Goal: Navigation & Orientation: Find specific page/section

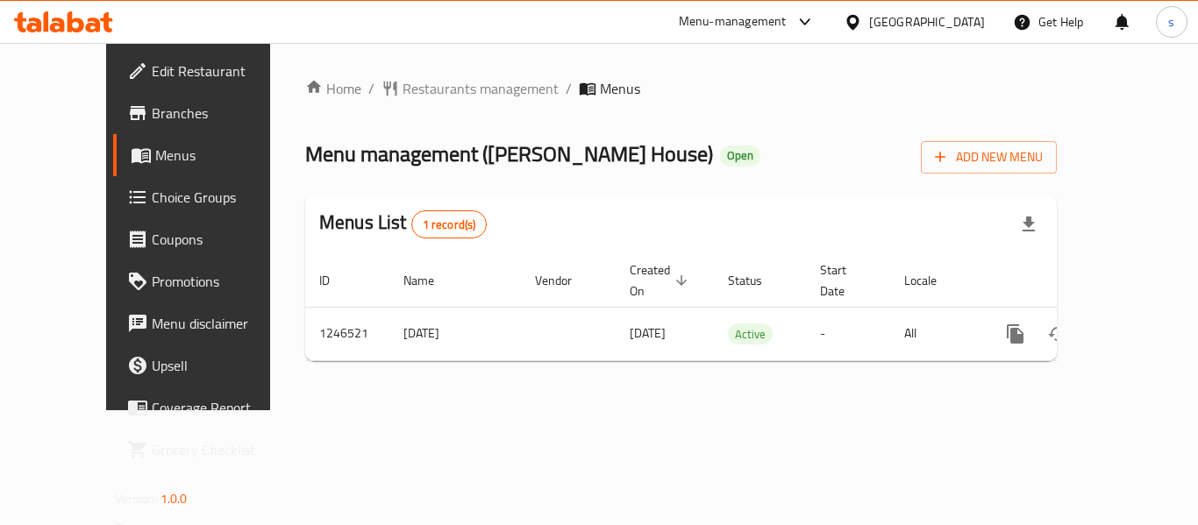
click at [455, 75] on div "Home / Restaurants management / Menus Menu management ( [PERSON_NAME] House ) O…" at bounding box center [681, 226] width 822 height 367
click at [444, 88] on span "Restaurants management" at bounding box center [480, 88] width 156 height 21
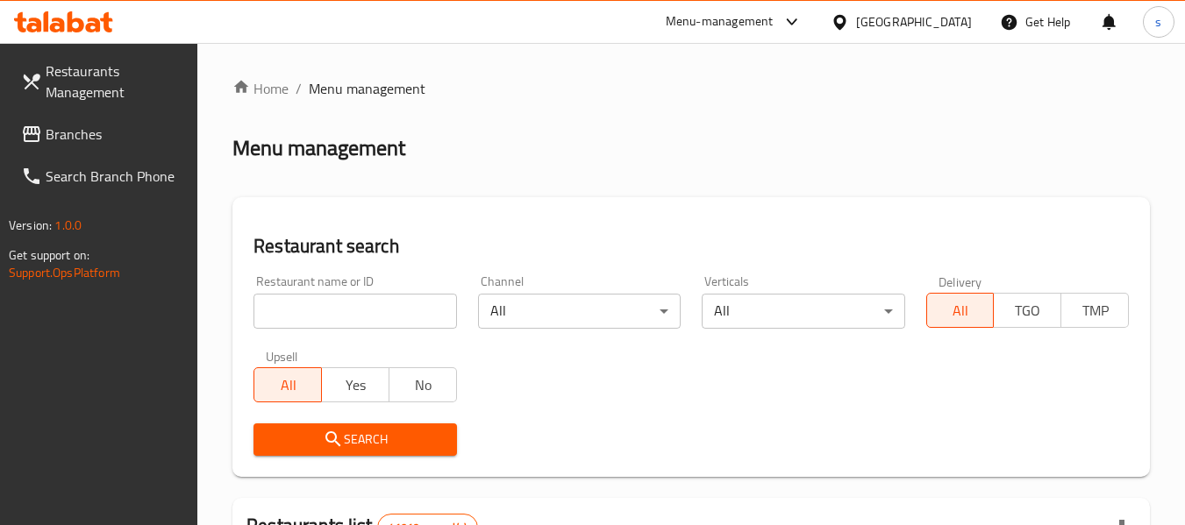
click at [67, 136] on span "Branches" at bounding box center [115, 134] width 139 height 21
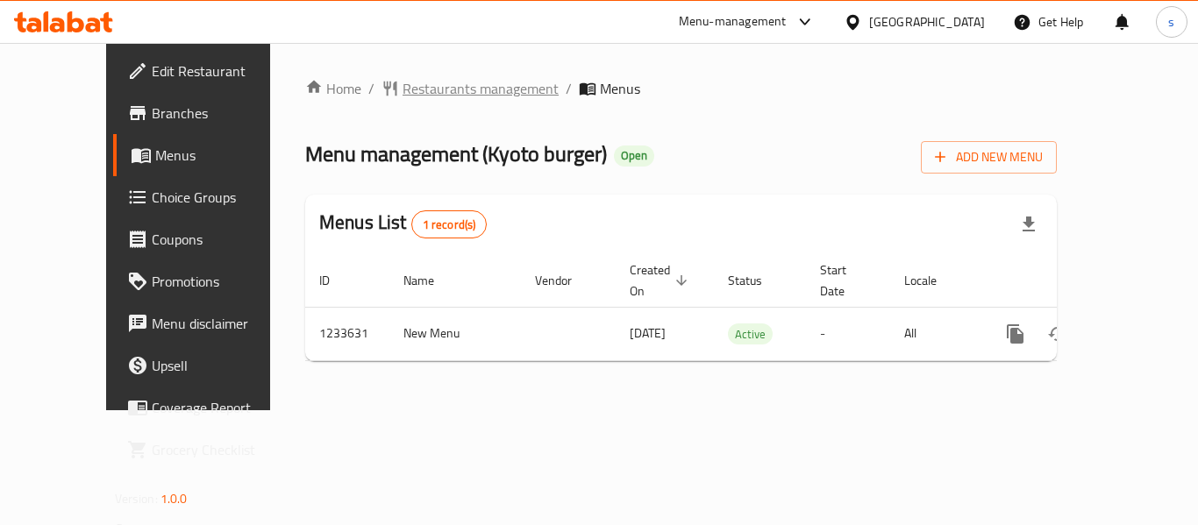
click at [424, 93] on span "Restaurants management" at bounding box center [480, 88] width 156 height 21
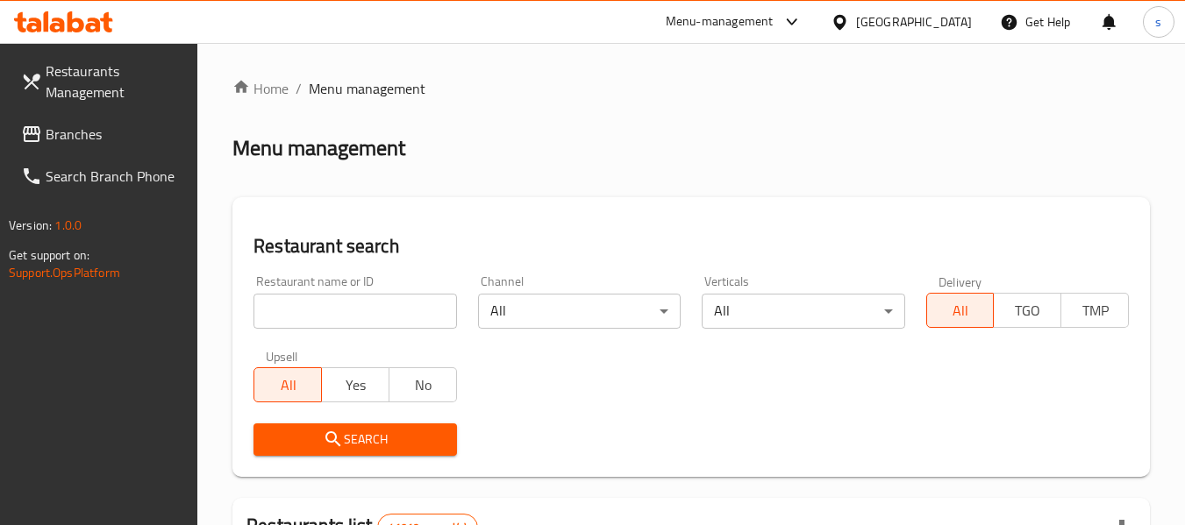
click at [67, 135] on span "Branches" at bounding box center [115, 134] width 139 height 21
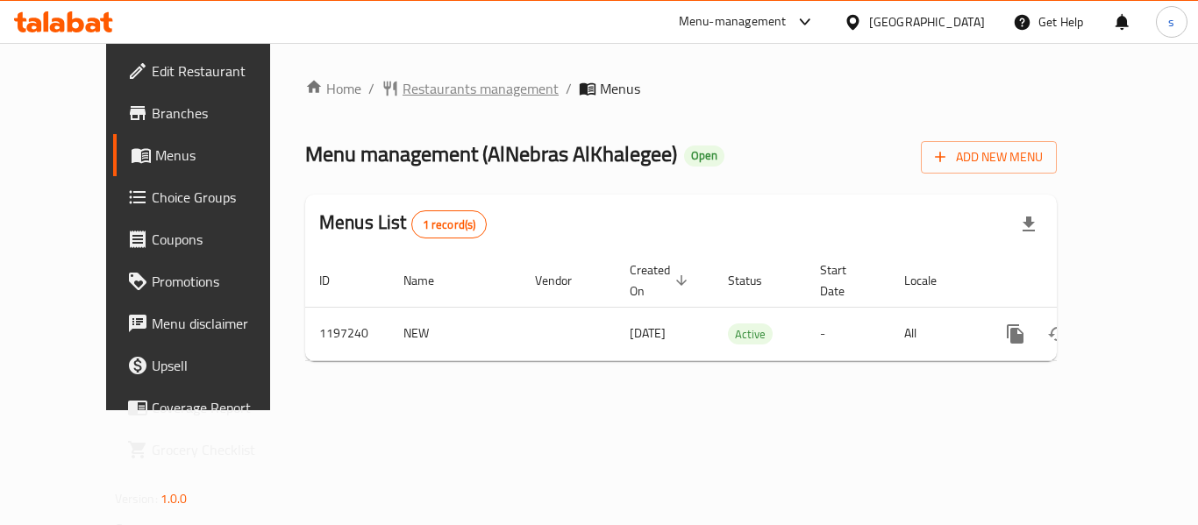
click at [430, 82] on span "Restaurants management" at bounding box center [480, 88] width 156 height 21
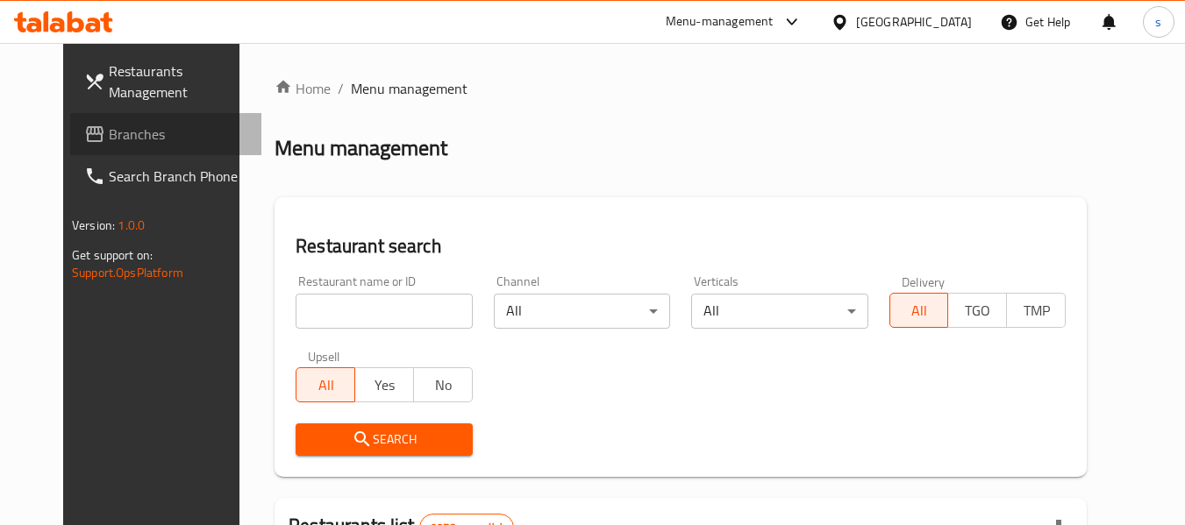
click at [109, 136] on span "Branches" at bounding box center [178, 134] width 139 height 21
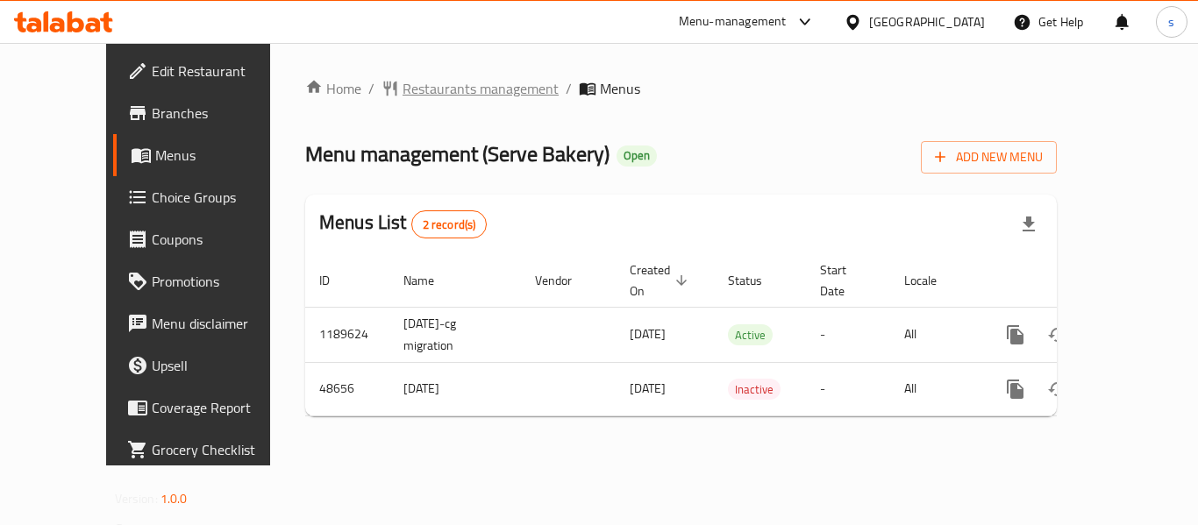
click at [417, 88] on span "Restaurants management" at bounding box center [480, 88] width 156 height 21
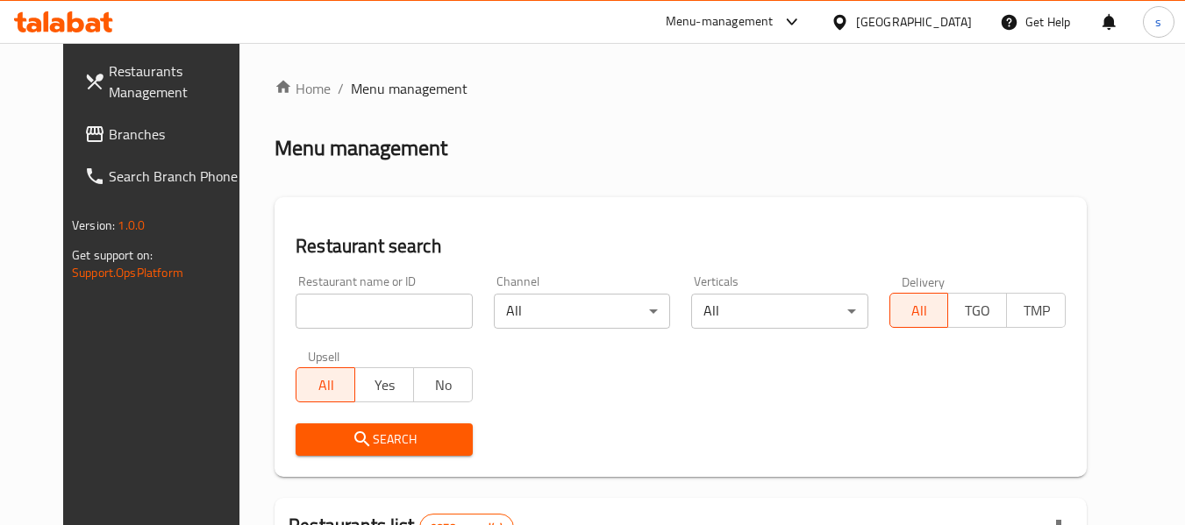
click at [84, 128] on span at bounding box center [96, 134] width 25 height 21
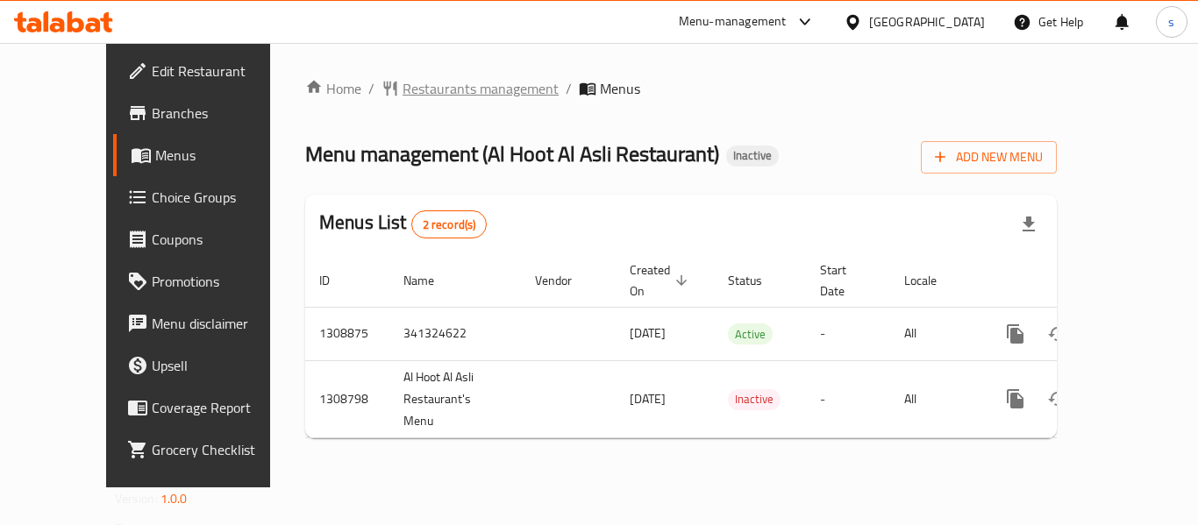
click at [450, 92] on span "Restaurants management" at bounding box center [480, 88] width 156 height 21
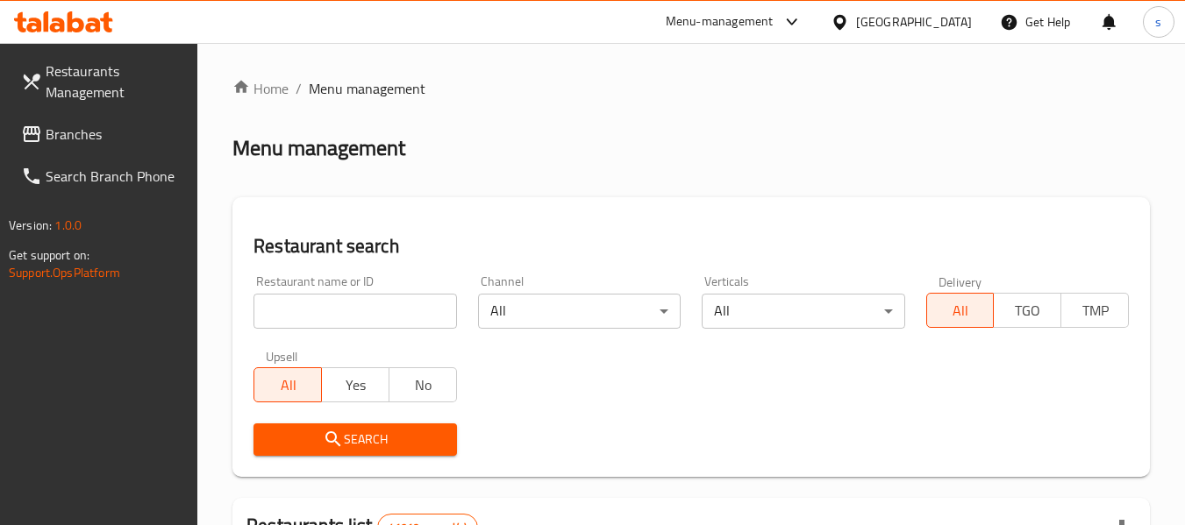
click at [75, 128] on span "Branches" at bounding box center [115, 134] width 139 height 21
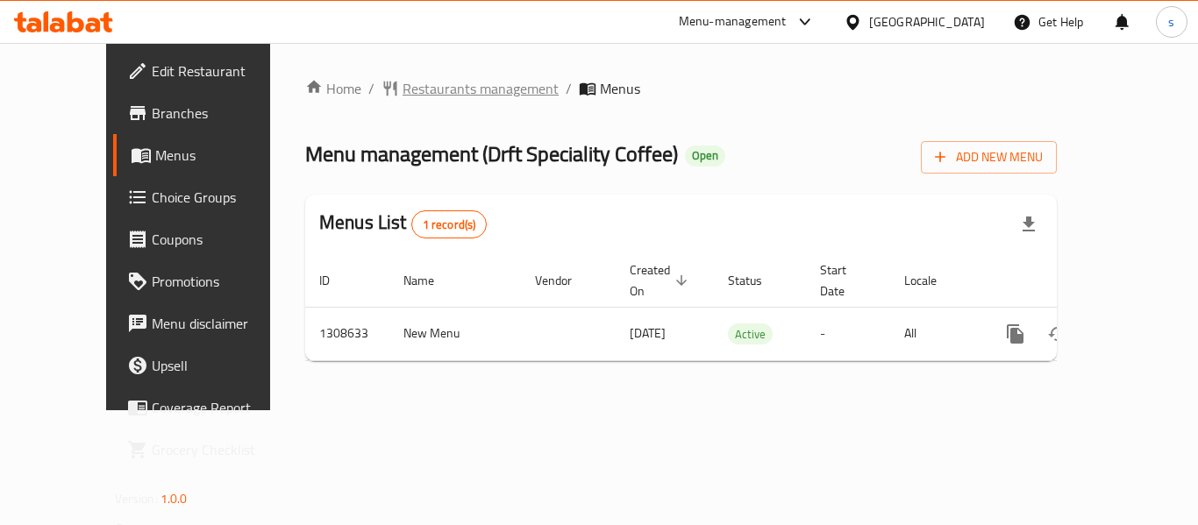
click at [440, 89] on span "Restaurants management" at bounding box center [480, 88] width 156 height 21
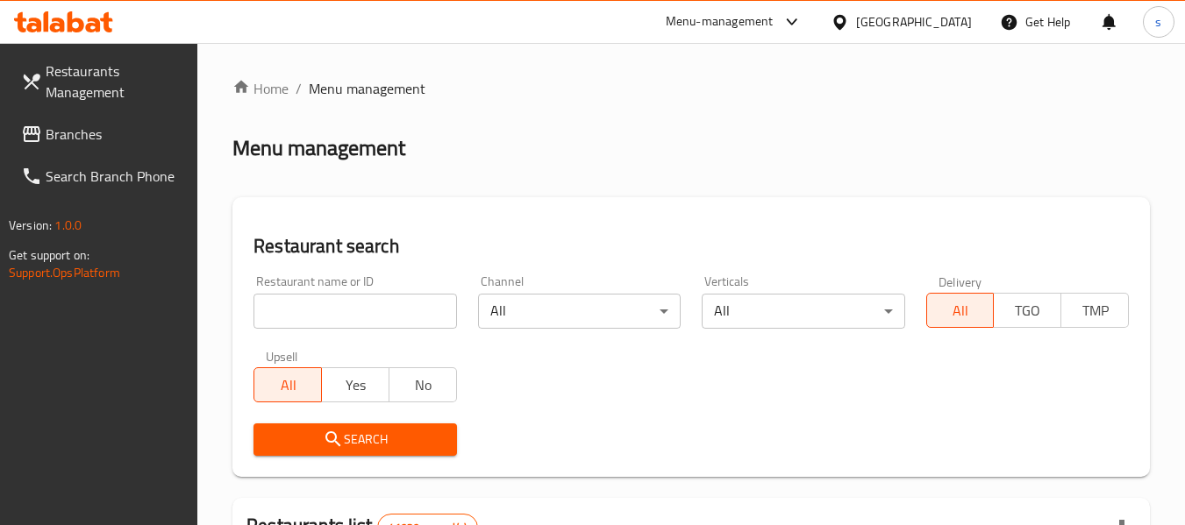
drag, startPoint x: 101, startPoint y: 136, endPoint x: 82, endPoint y: 146, distance: 21.6
click at [101, 136] on span "Branches" at bounding box center [115, 134] width 139 height 21
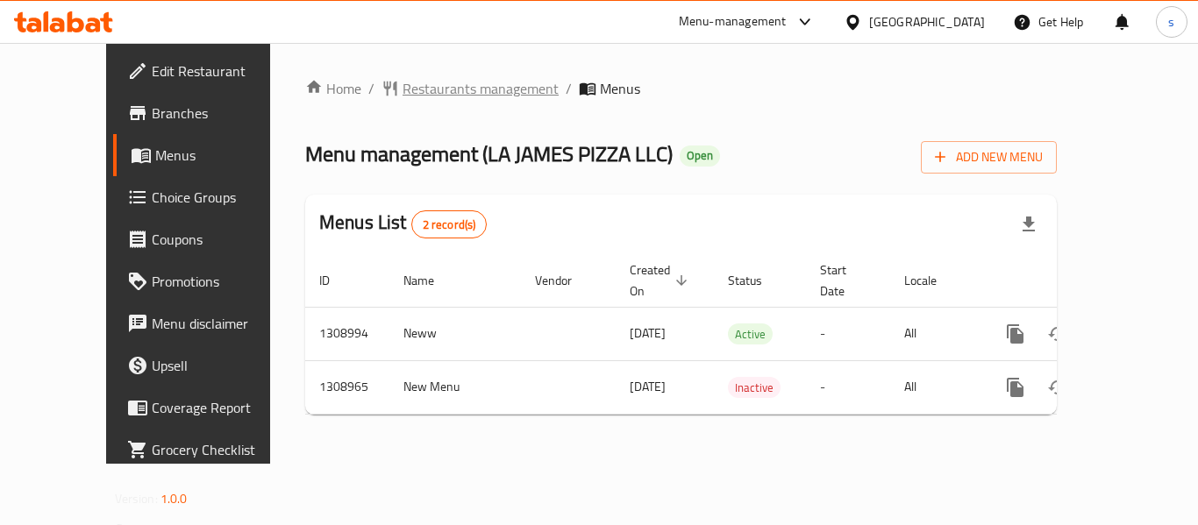
click at [450, 88] on span "Restaurants management" at bounding box center [480, 88] width 156 height 21
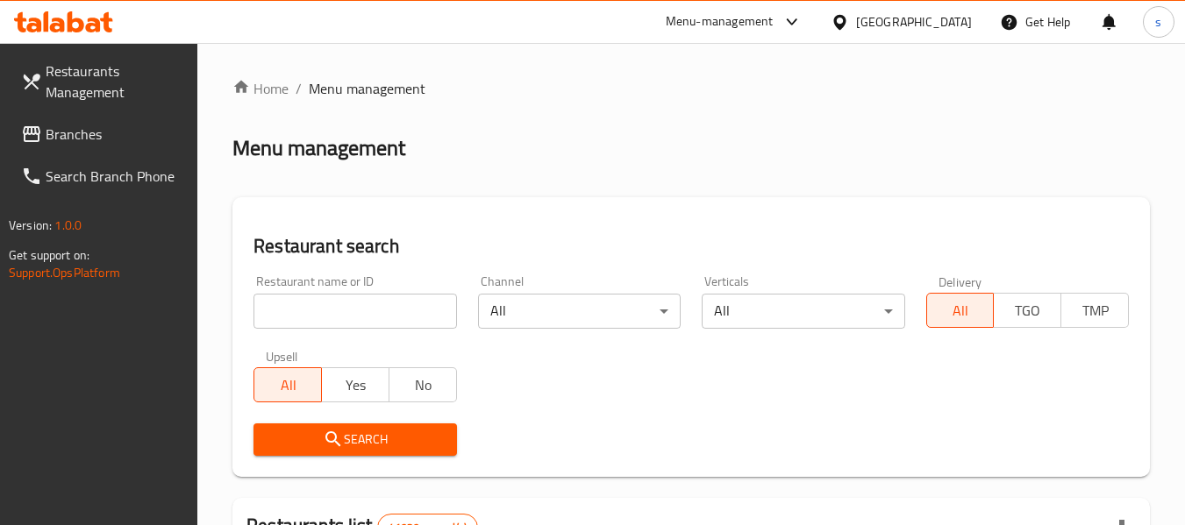
drag, startPoint x: 70, startPoint y: 135, endPoint x: 3, endPoint y: 147, distance: 68.6
click at [70, 135] on span "Branches" at bounding box center [115, 134] width 139 height 21
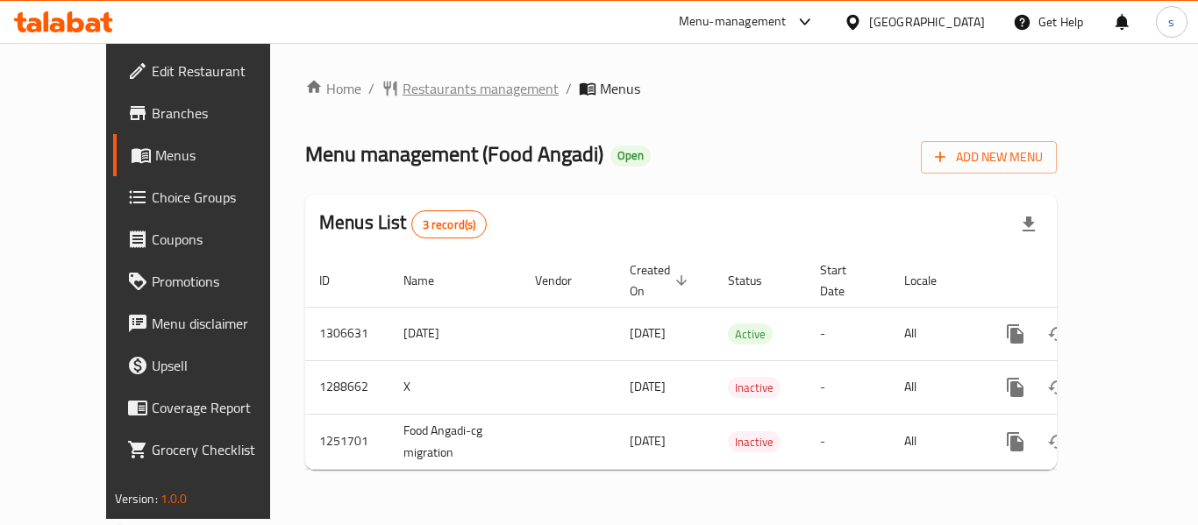
click at [412, 96] on span "Restaurants management" at bounding box center [480, 88] width 156 height 21
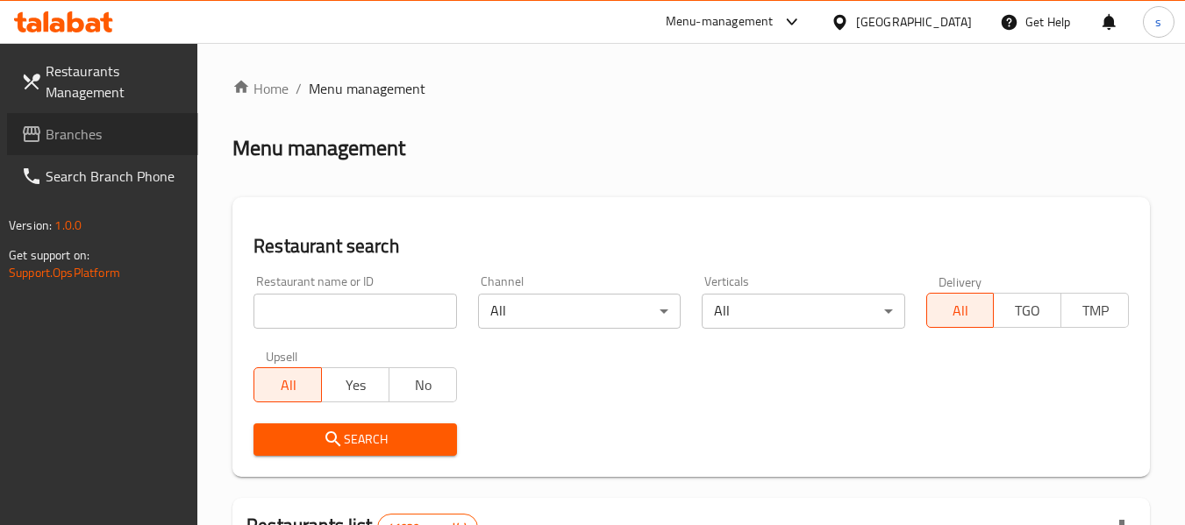
click at [75, 134] on span "Branches" at bounding box center [115, 134] width 139 height 21
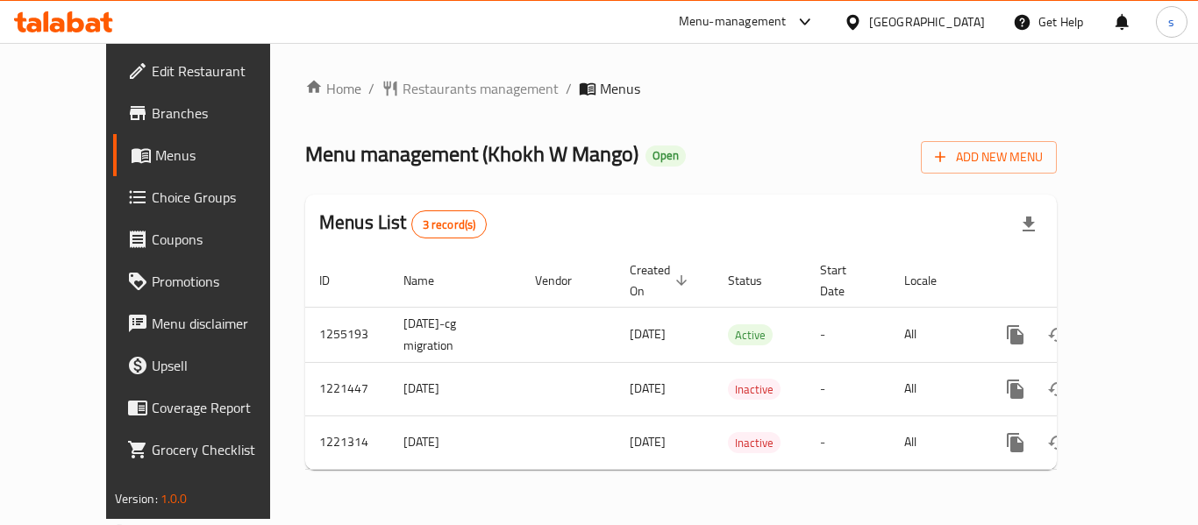
click at [447, 134] on span "Menu management ( Khokh W Mango )" at bounding box center [471, 153] width 333 height 39
click at [460, 89] on span "Restaurants management" at bounding box center [480, 88] width 156 height 21
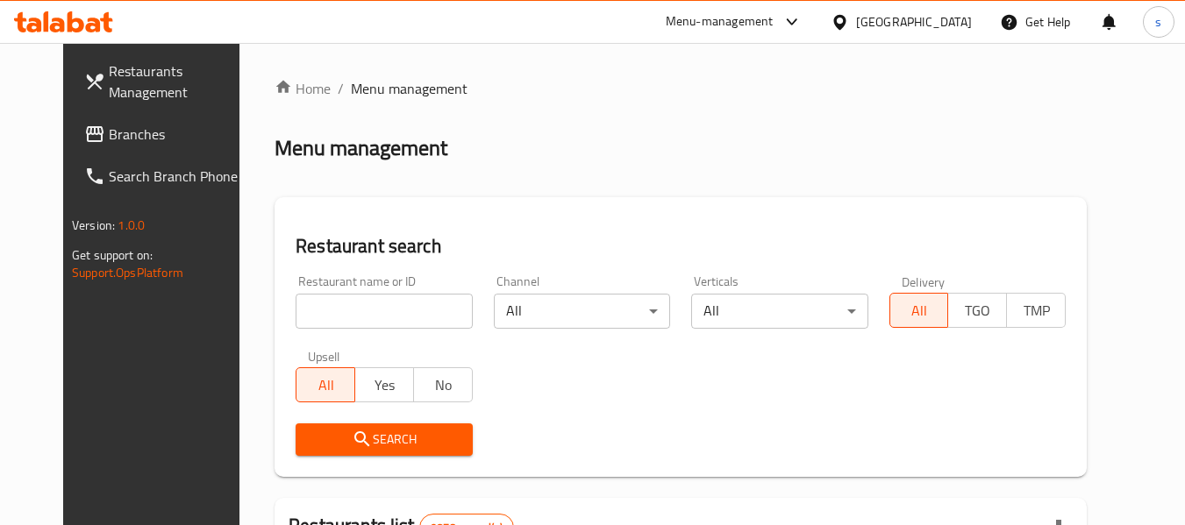
click at [109, 144] on span "Branches" at bounding box center [178, 134] width 139 height 21
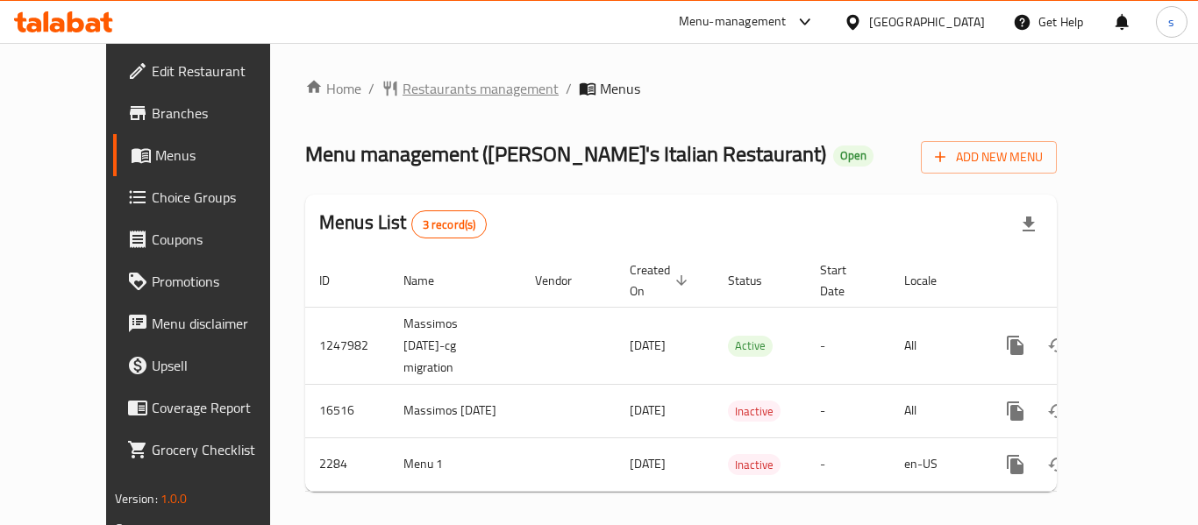
click at [424, 80] on span "Restaurants management" at bounding box center [480, 88] width 156 height 21
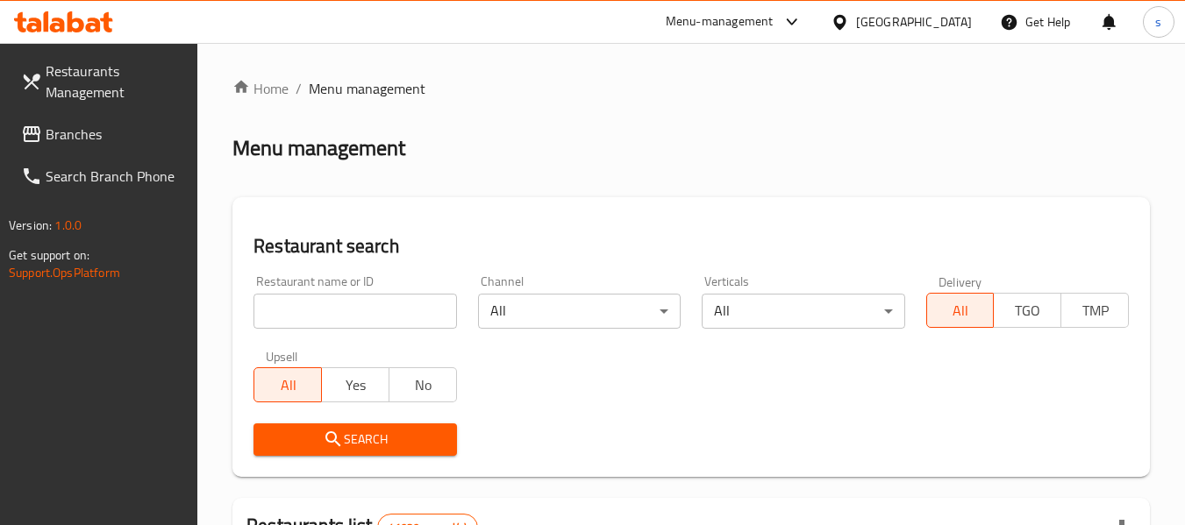
click at [71, 134] on span "Branches" at bounding box center [115, 134] width 139 height 21
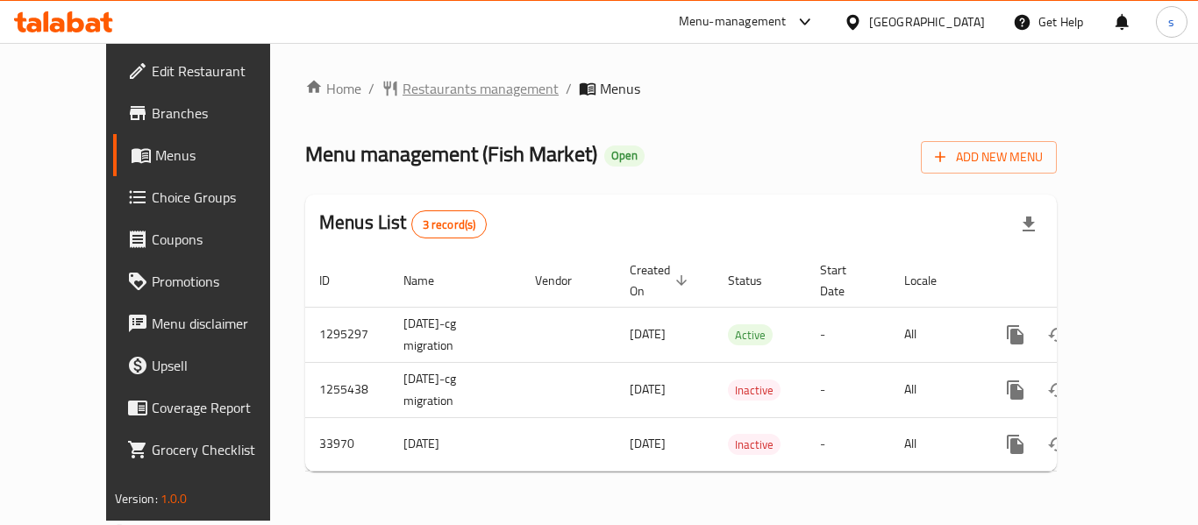
click at [402, 88] on span "Restaurants management" at bounding box center [480, 88] width 156 height 21
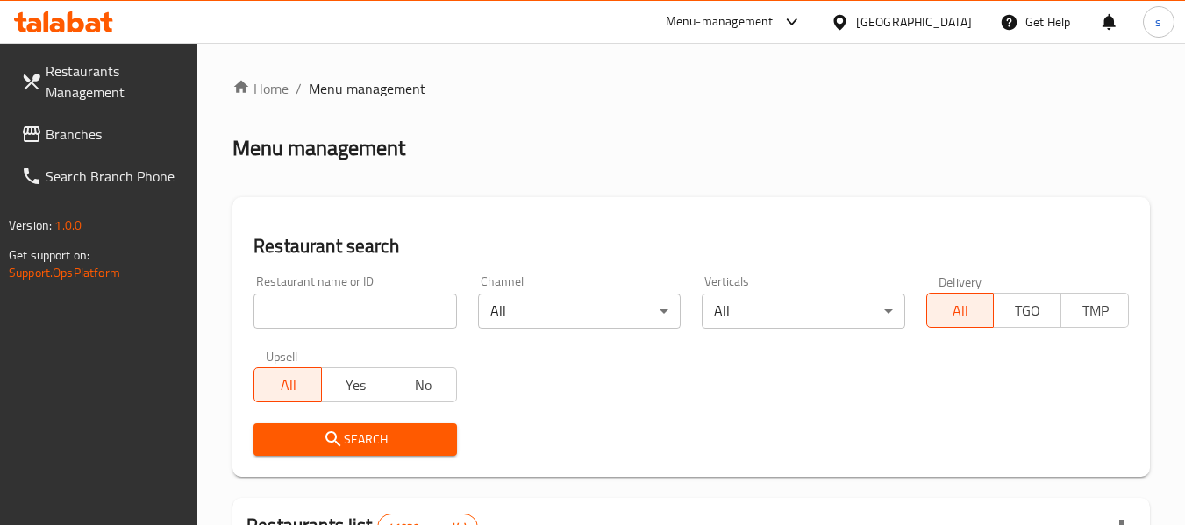
drag, startPoint x: 53, startPoint y: 134, endPoint x: 13, endPoint y: 140, distance: 40.8
click at [53, 134] on span "Branches" at bounding box center [115, 134] width 139 height 21
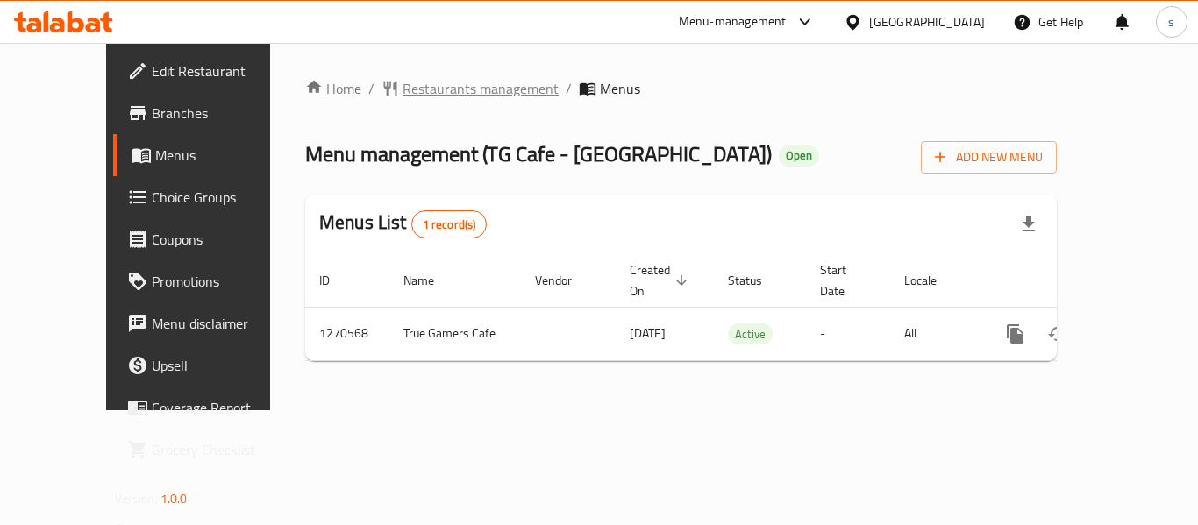
click at [448, 87] on span "Restaurants management" at bounding box center [480, 88] width 156 height 21
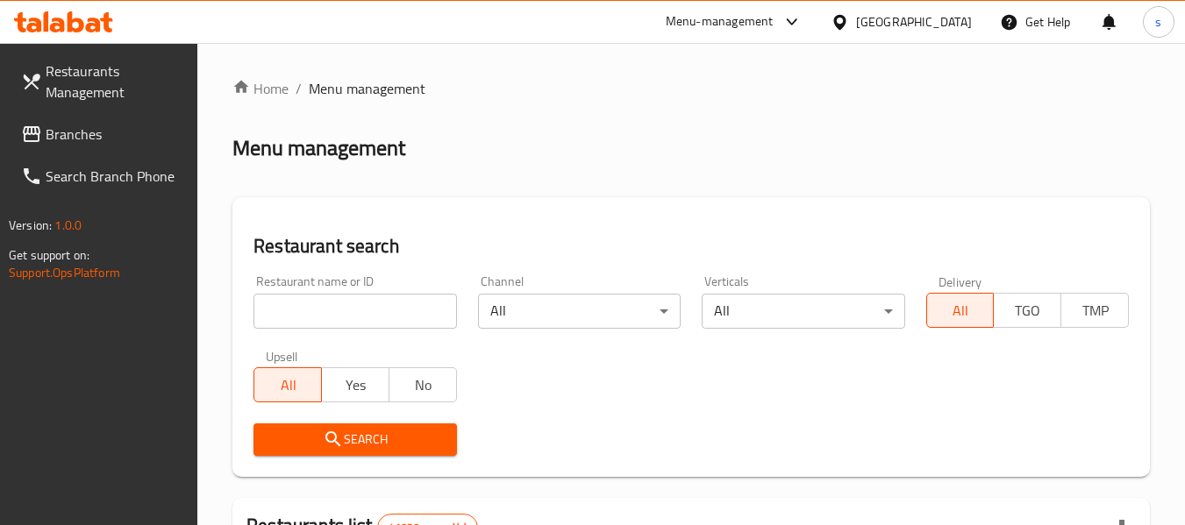
click at [78, 133] on span "Branches" at bounding box center [115, 134] width 139 height 21
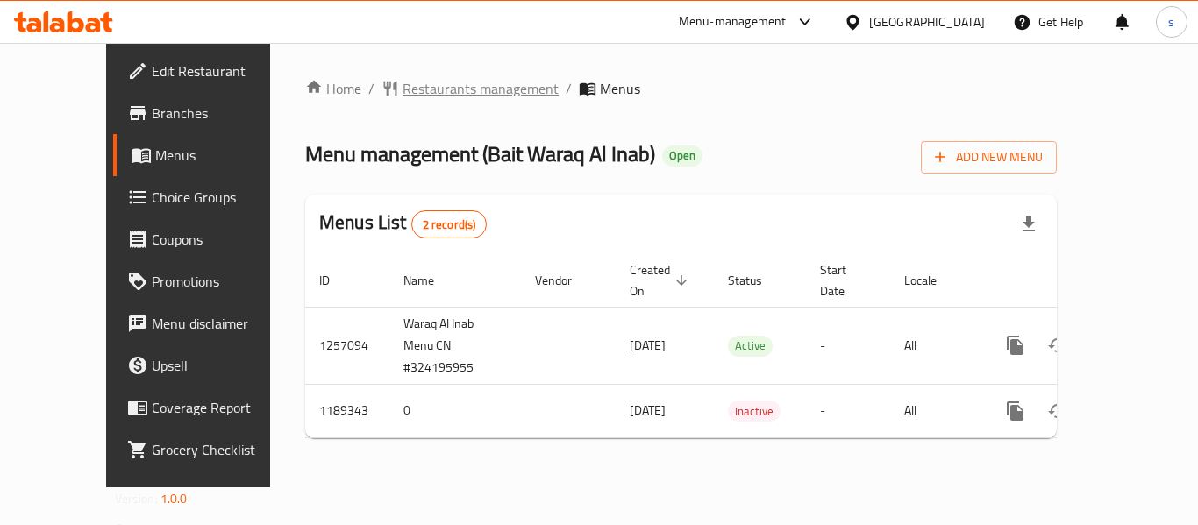
click at [453, 82] on span "Restaurants management" at bounding box center [480, 88] width 156 height 21
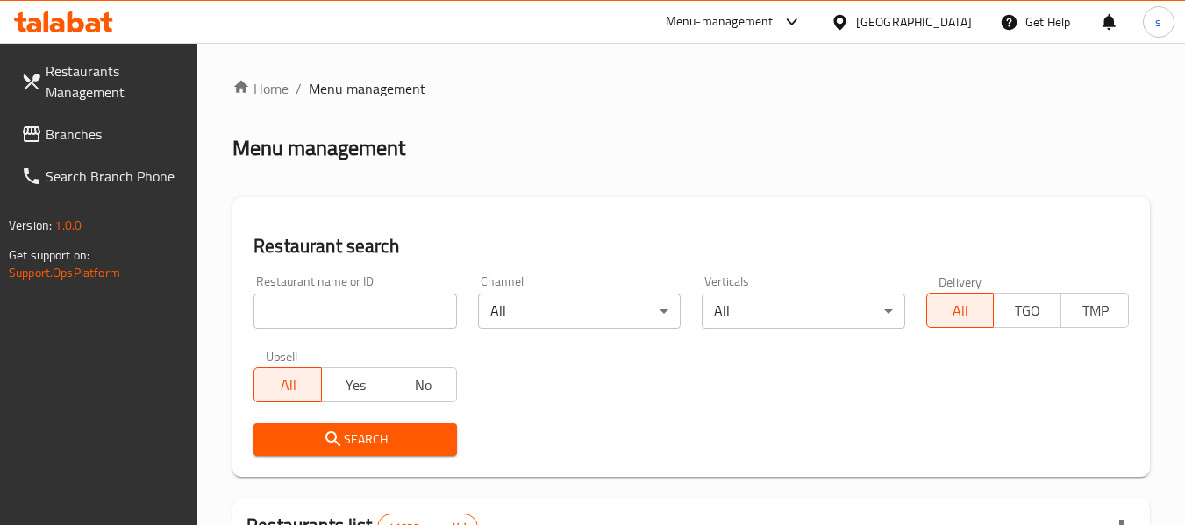
click at [86, 135] on span "Branches" at bounding box center [115, 134] width 139 height 21
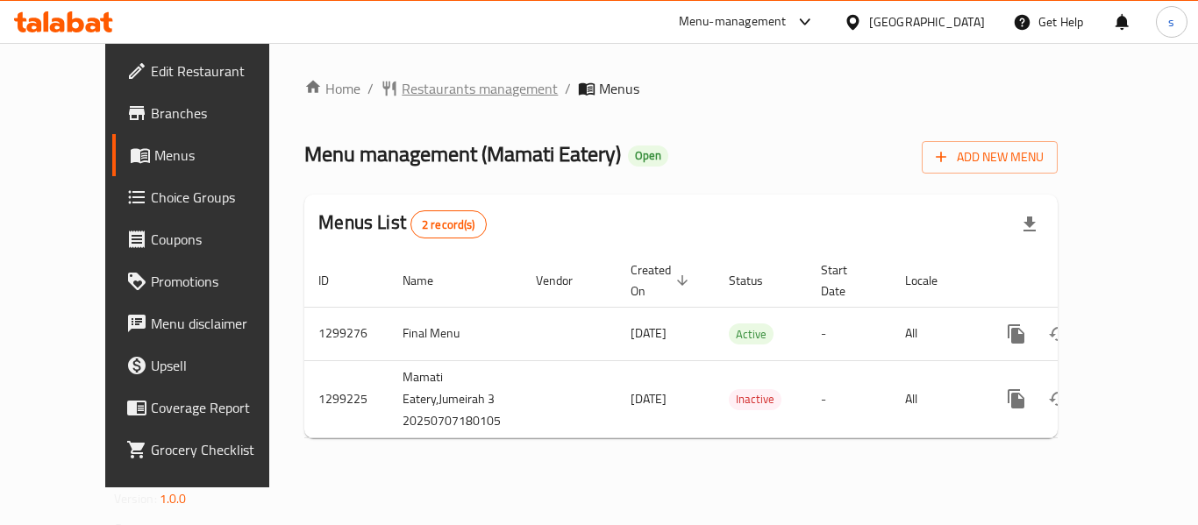
click at [436, 78] on span "Restaurants management" at bounding box center [480, 88] width 156 height 21
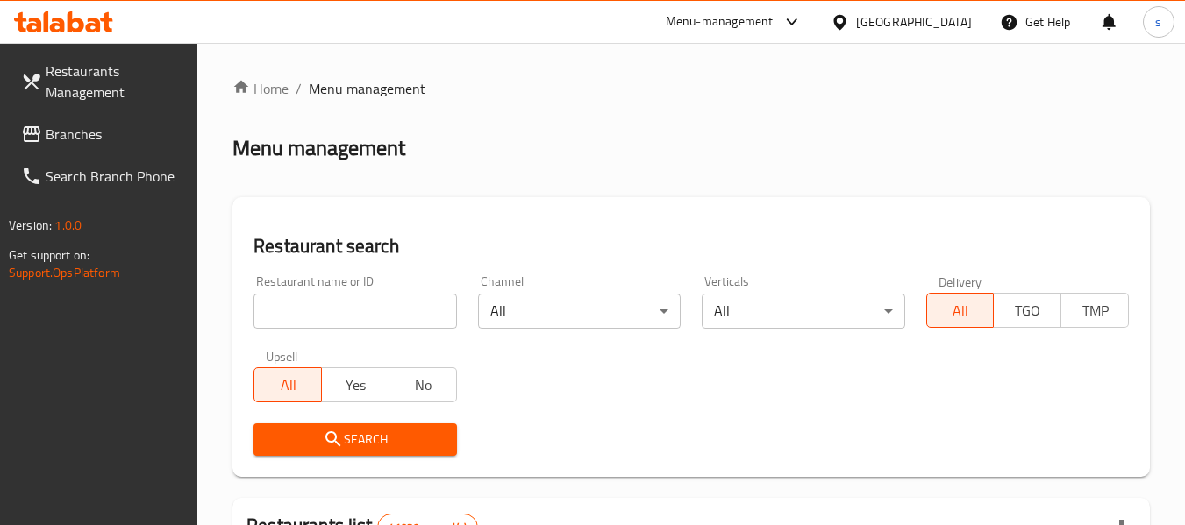
drag, startPoint x: 76, startPoint y: 129, endPoint x: 19, endPoint y: 126, distance: 57.1
click at [76, 129] on span "Branches" at bounding box center [115, 134] width 139 height 21
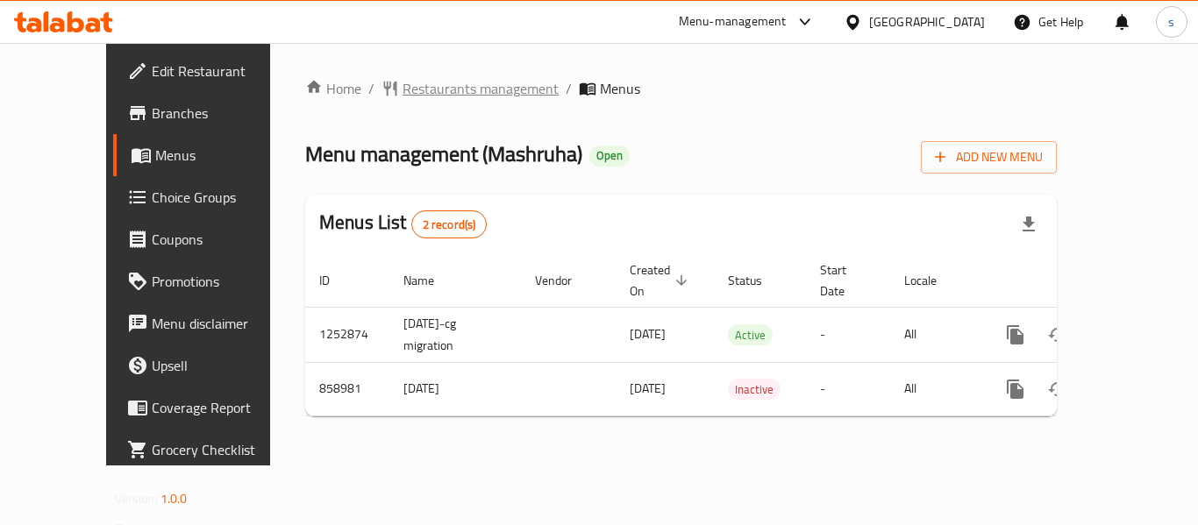
click at [422, 82] on span "Restaurants management" at bounding box center [480, 88] width 156 height 21
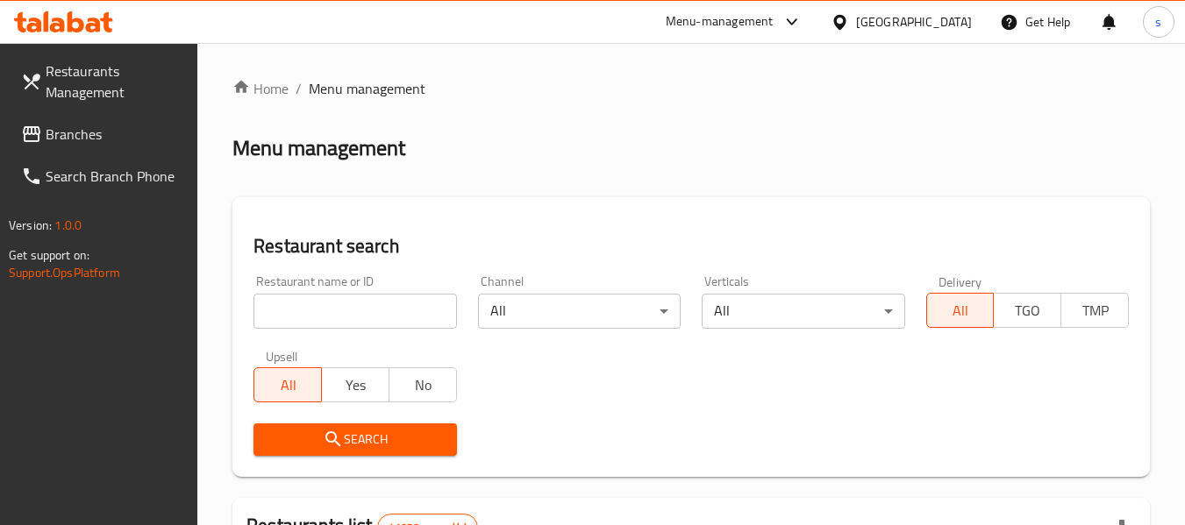
click at [82, 128] on span "Branches" at bounding box center [115, 134] width 139 height 21
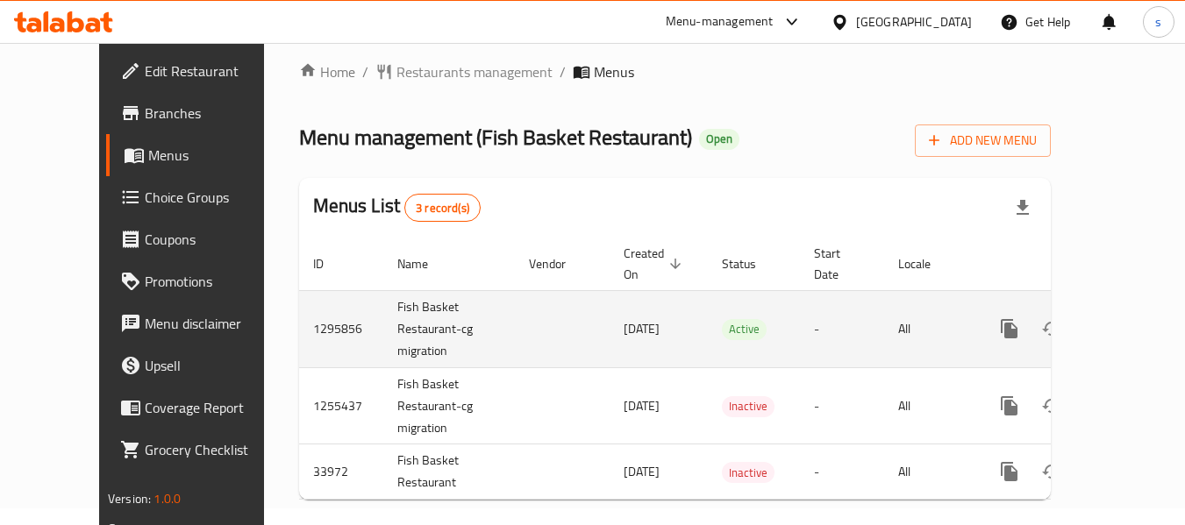
scroll to position [21, 0]
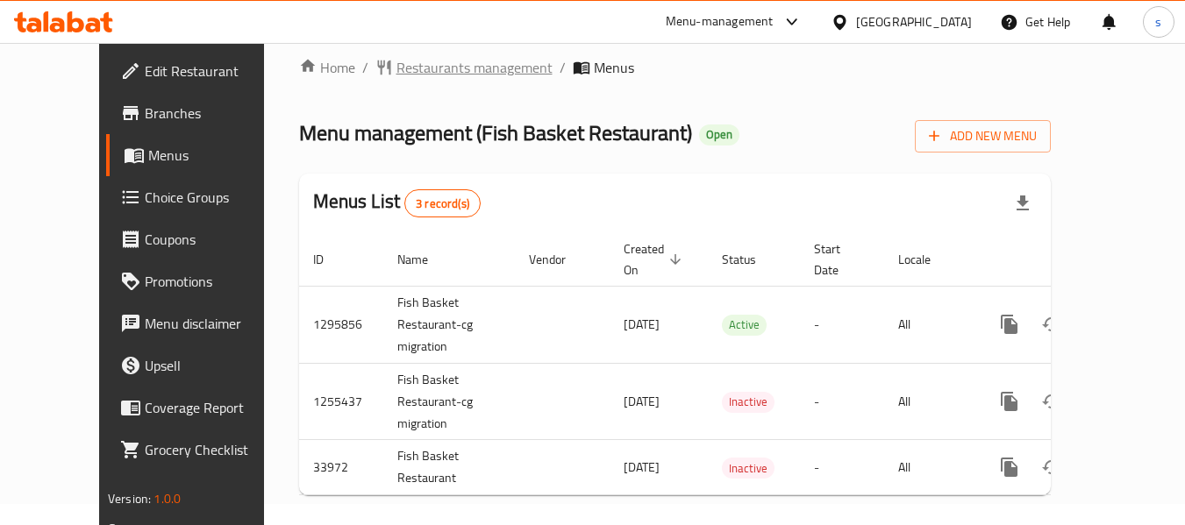
click at [403, 68] on span "Restaurants management" at bounding box center [474, 67] width 156 height 21
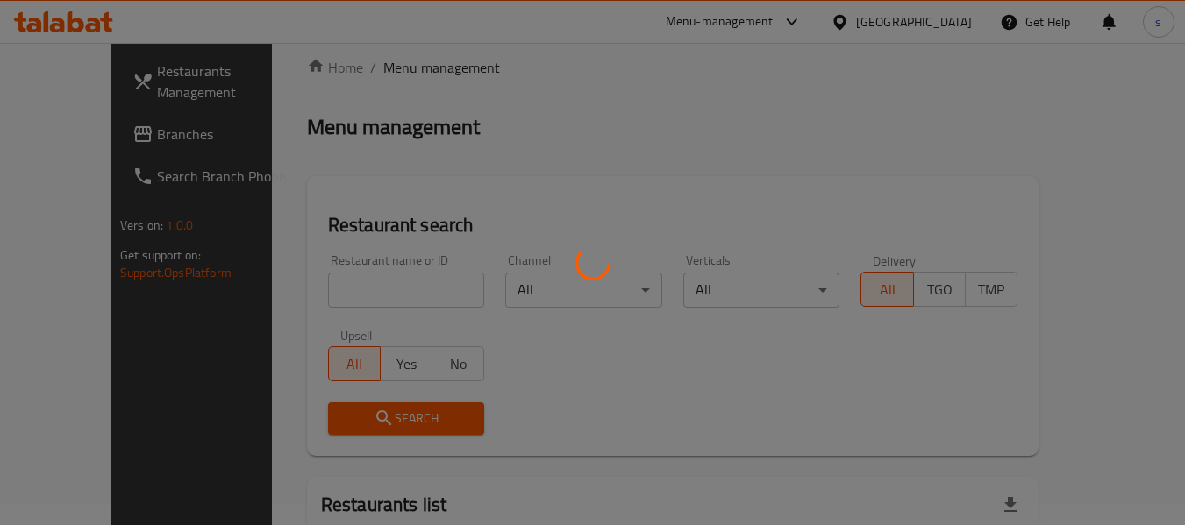
click at [84, 127] on div at bounding box center [592, 262] width 1185 height 525
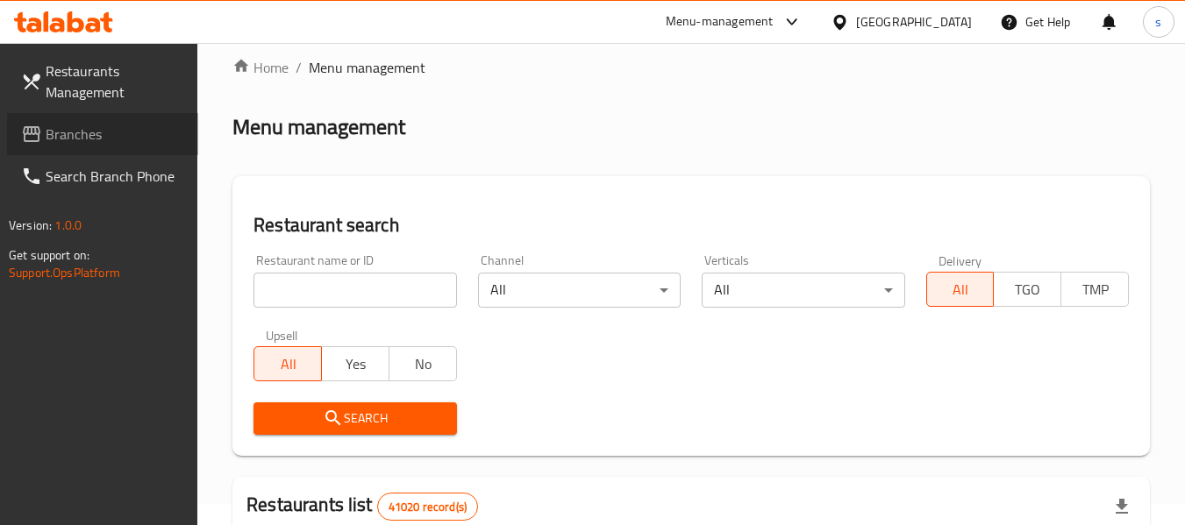
click at [84, 127] on span "Branches" at bounding box center [115, 134] width 139 height 21
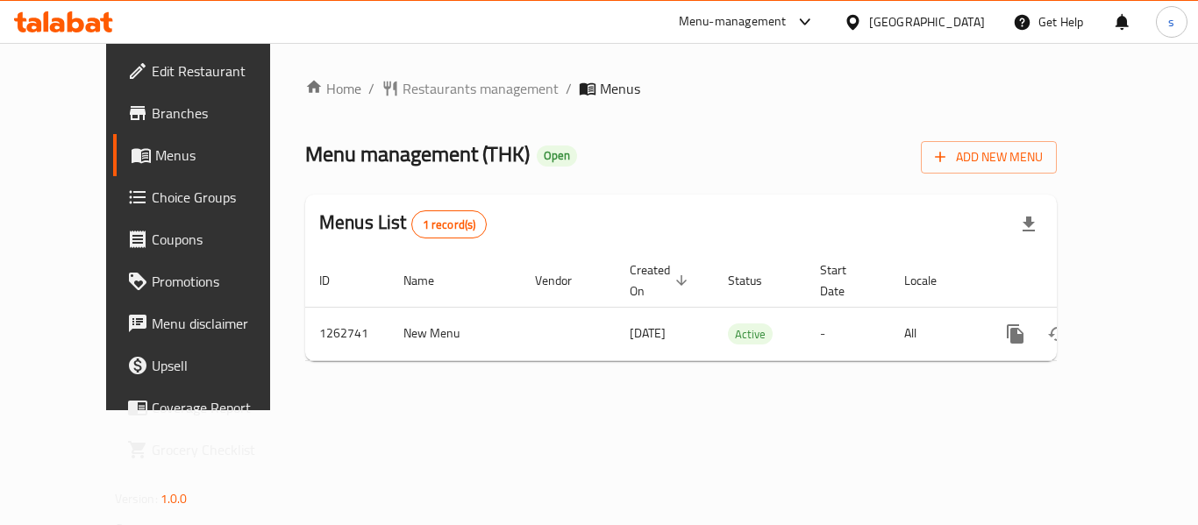
click at [424, 102] on div "Home / Restaurants management / Menus Menu management ( THK ) Open Add New Menu…" at bounding box center [680, 226] width 751 height 297
click at [409, 86] on span "Restaurants management" at bounding box center [480, 88] width 156 height 21
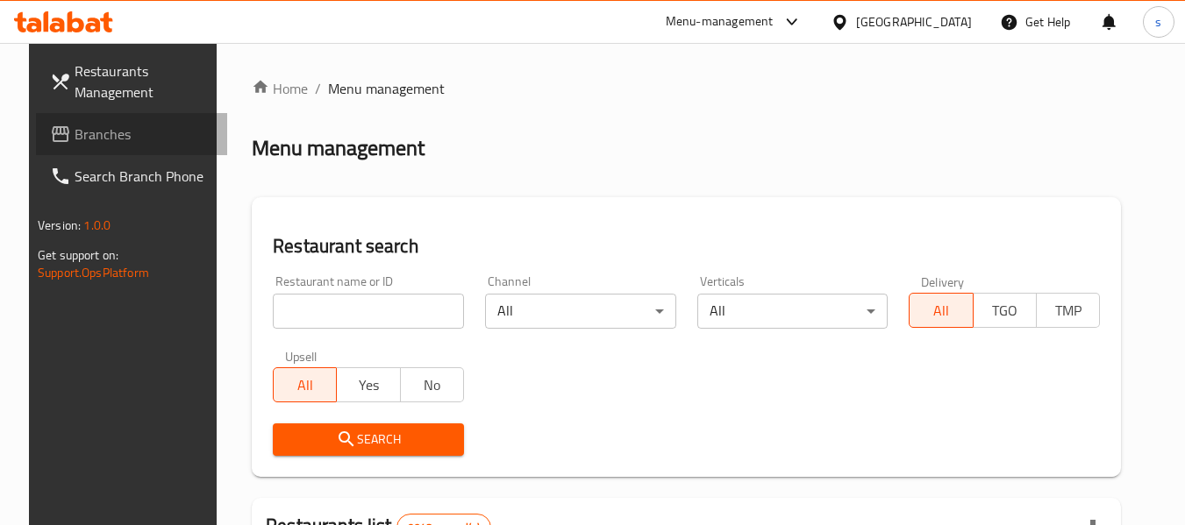
click at [102, 124] on span "Branches" at bounding box center [144, 134] width 139 height 21
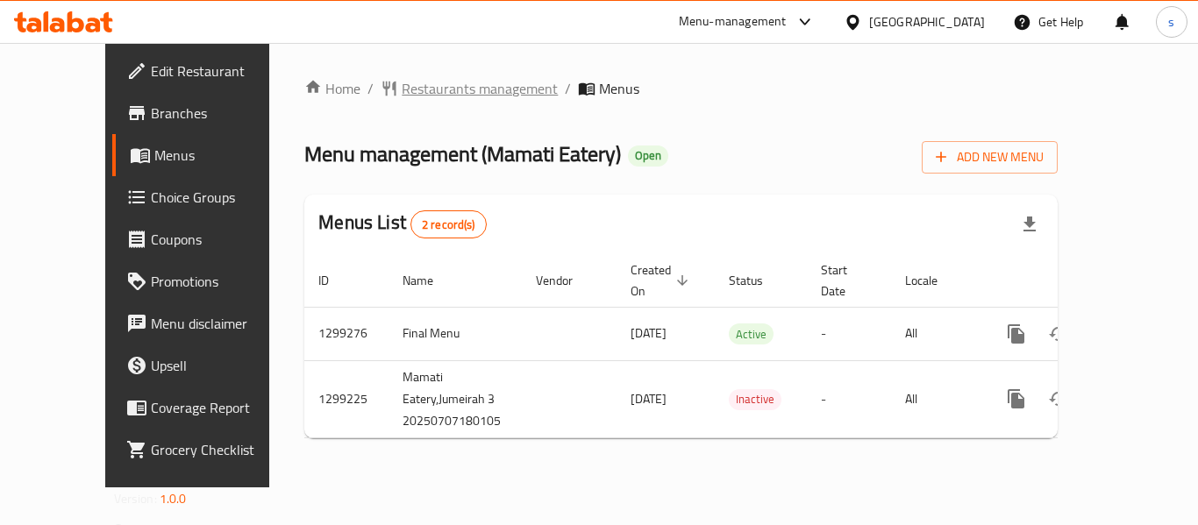
click at [431, 98] on span "Restaurants management" at bounding box center [480, 88] width 156 height 21
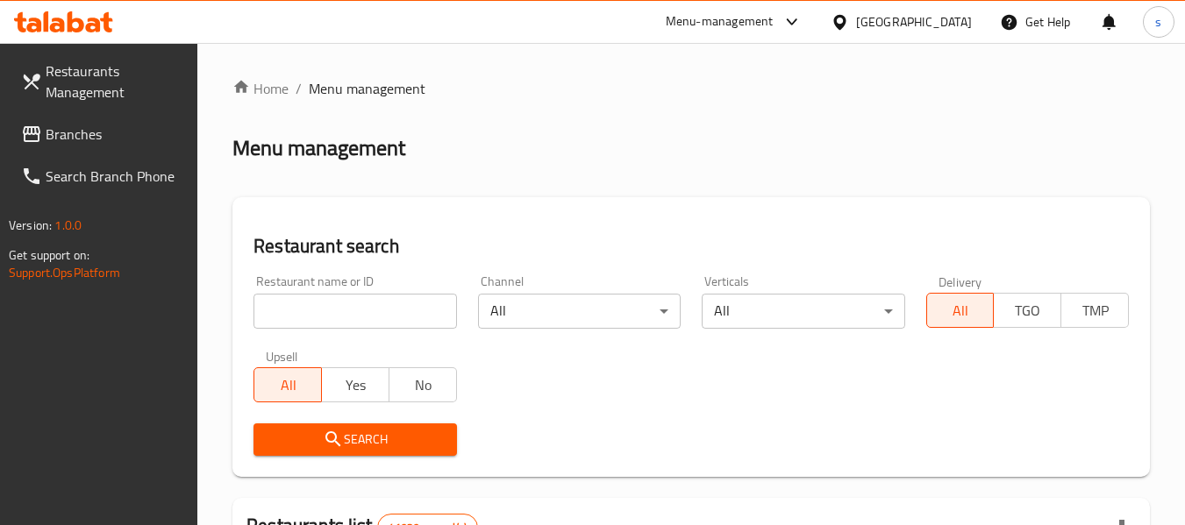
click at [98, 132] on span "Branches" at bounding box center [115, 134] width 139 height 21
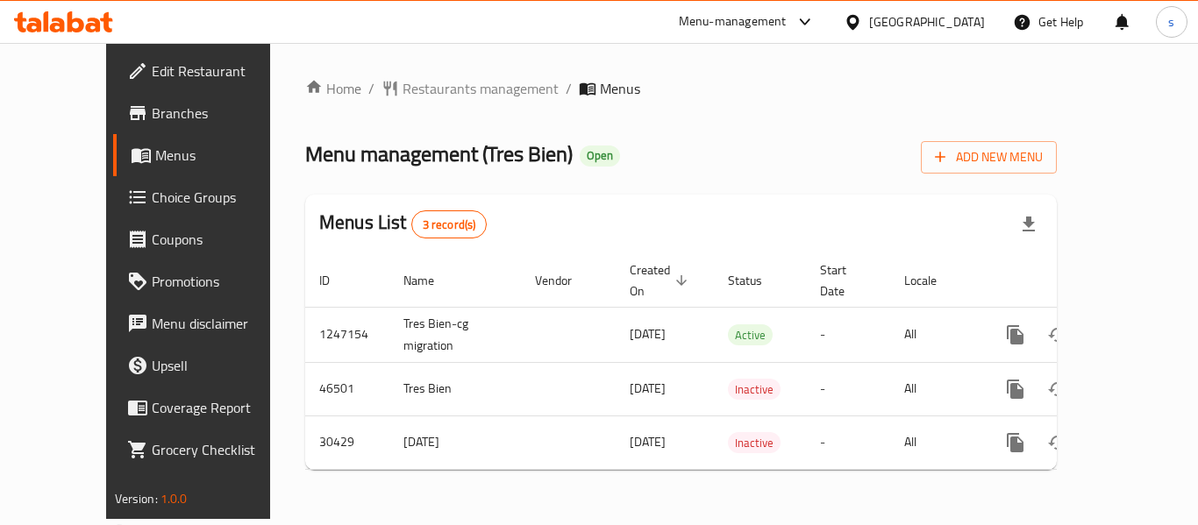
click at [424, 73] on div "Home / Restaurants management / Menus Menu management ( Tres Bien ) Open Add Ne…" at bounding box center [681, 281] width 822 height 476
click at [424, 87] on span "Restaurants management" at bounding box center [480, 88] width 156 height 21
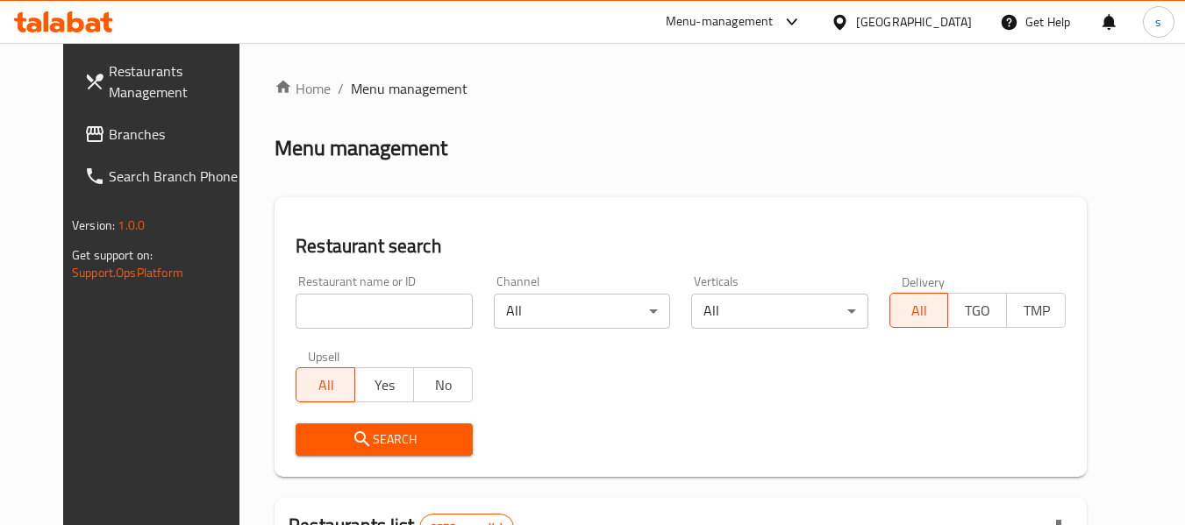
click at [109, 129] on span "Branches" at bounding box center [178, 134] width 139 height 21
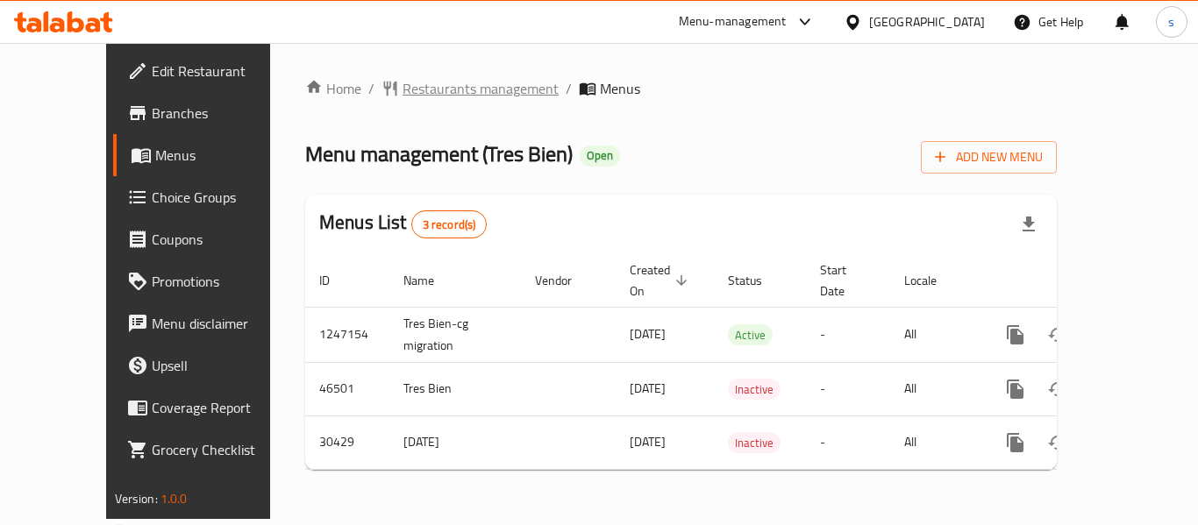
click at [428, 91] on span "Restaurants management" at bounding box center [480, 88] width 156 height 21
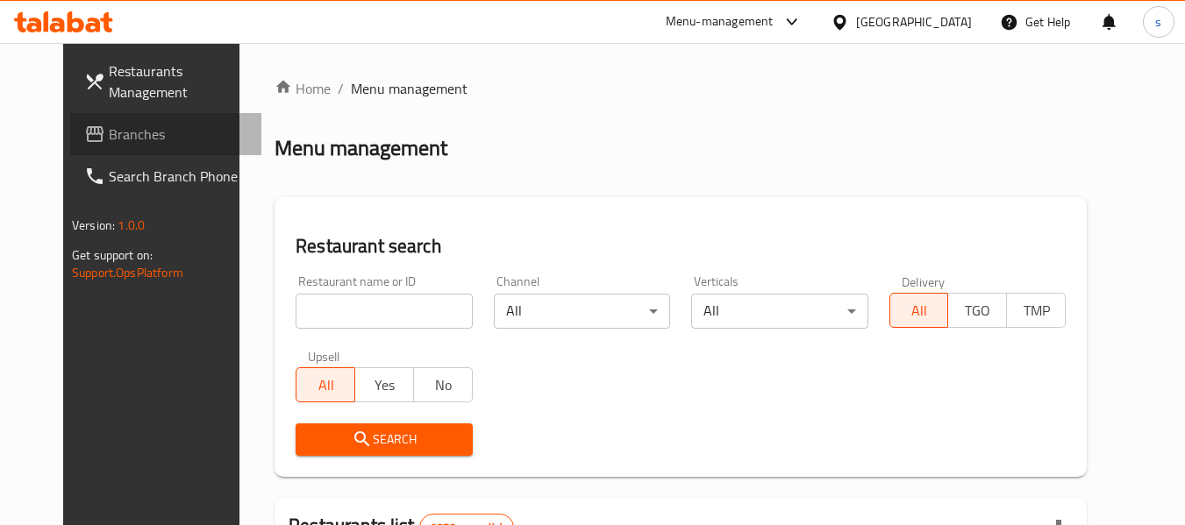
click at [109, 139] on span "Branches" at bounding box center [178, 134] width 139 height 21
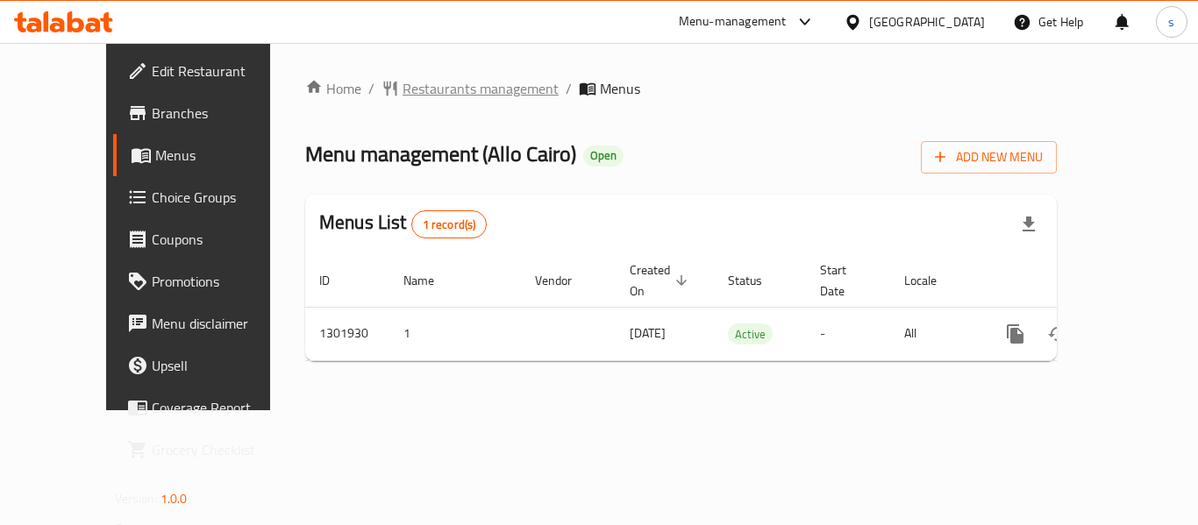
click at [429, 86] on span "Restaurants management" at bounding box center [480, 88] width 156 height 21
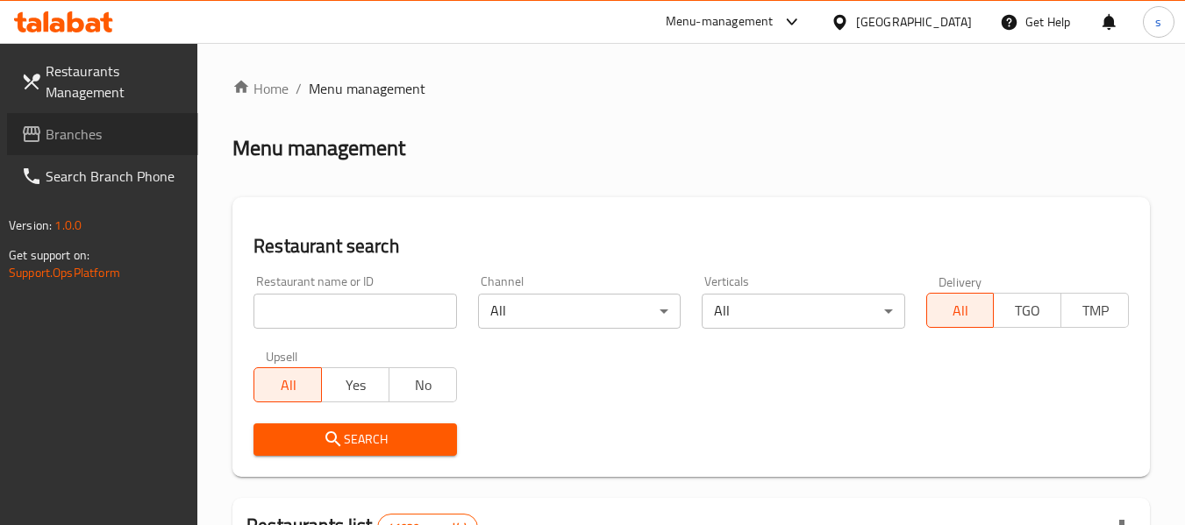
click at [82, 135] on span "Branches" at bounding box center [115, 134] width 139 height 21
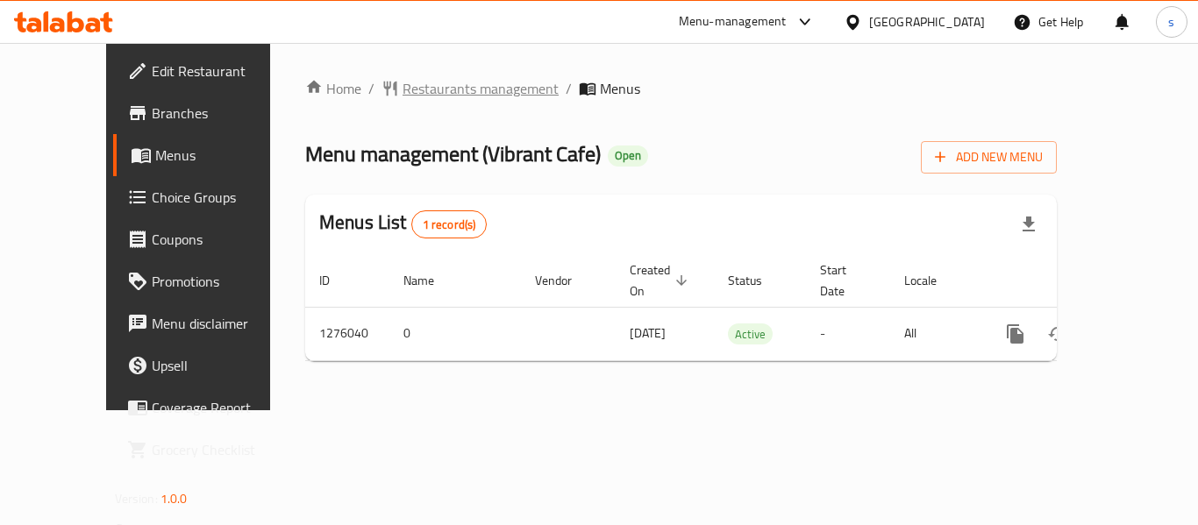
click at [402, 82] on span "Restaurants management" at bounding box center [480, 88] width 156 height 21
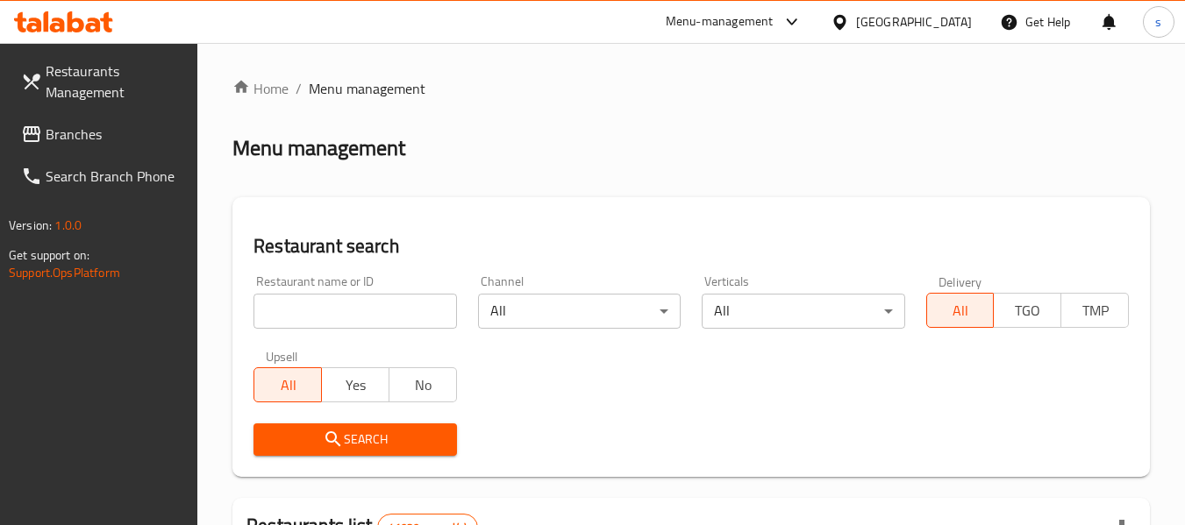
click at [103, 138] on span "Branches" at bounding box center [115, 134] width 139 height 21
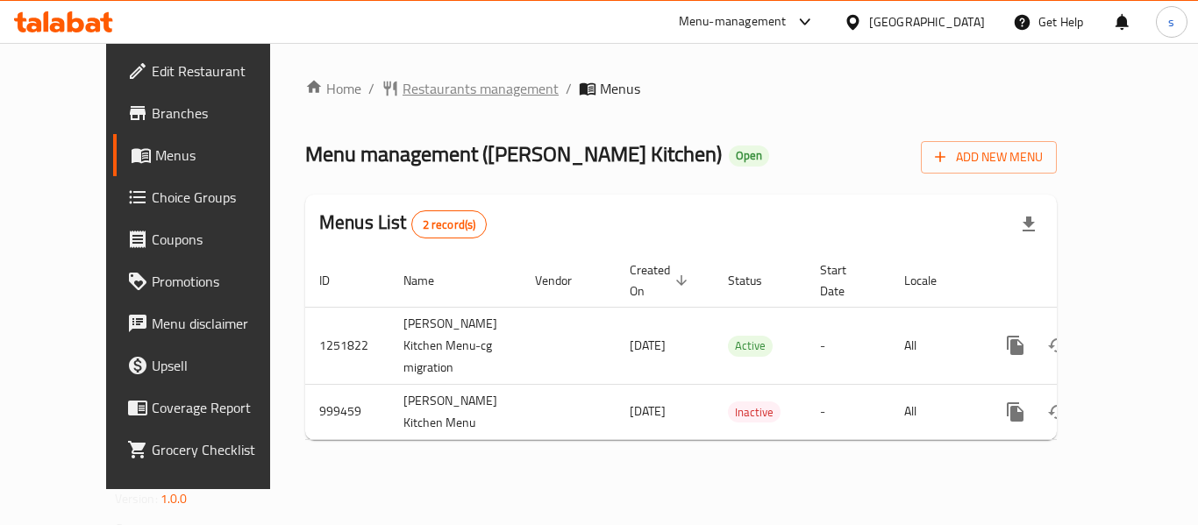
click at [407, 83] on span "Restaurants management" at bounding box center [480, 88] width 156 height 21
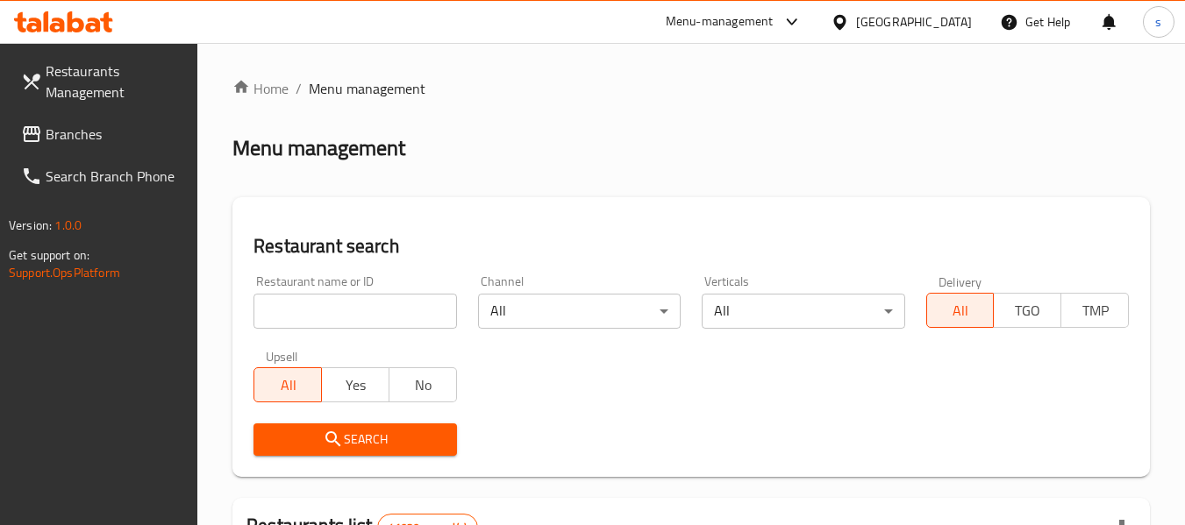
click at [61, 132] on span "Branches" at bounding box center [115, 134] width 139 height 21
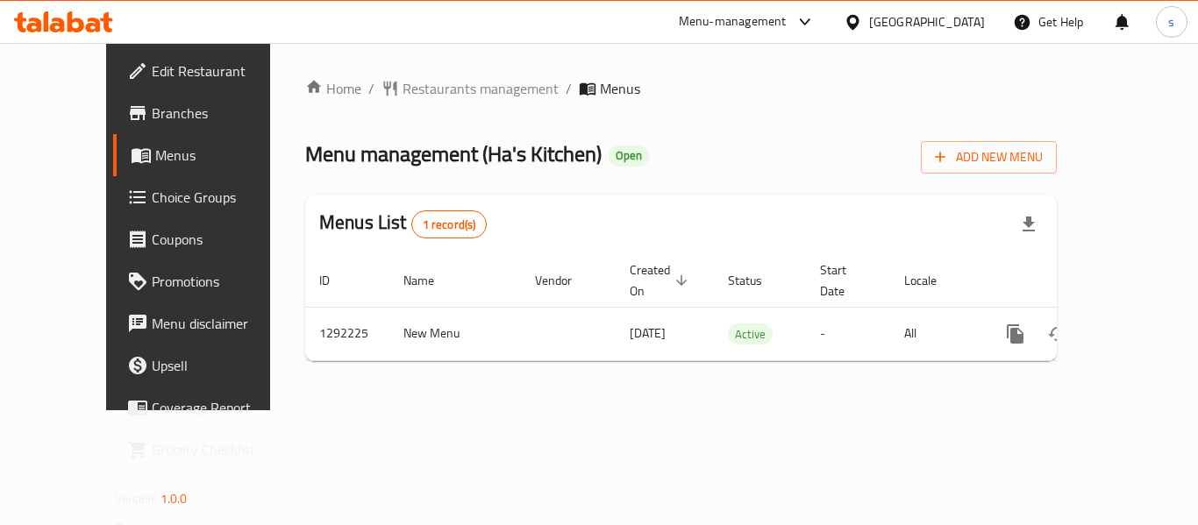
click at [423, 74] on div "Home / Restaurants management / Menus Menu management ( Ha's Kitchen ) Open Add…" at bounding box center [681, 226] width 822 height 367
click at [409, 87] on span "Restaurants management" at bounding box center [480, 88] width 156 height 21
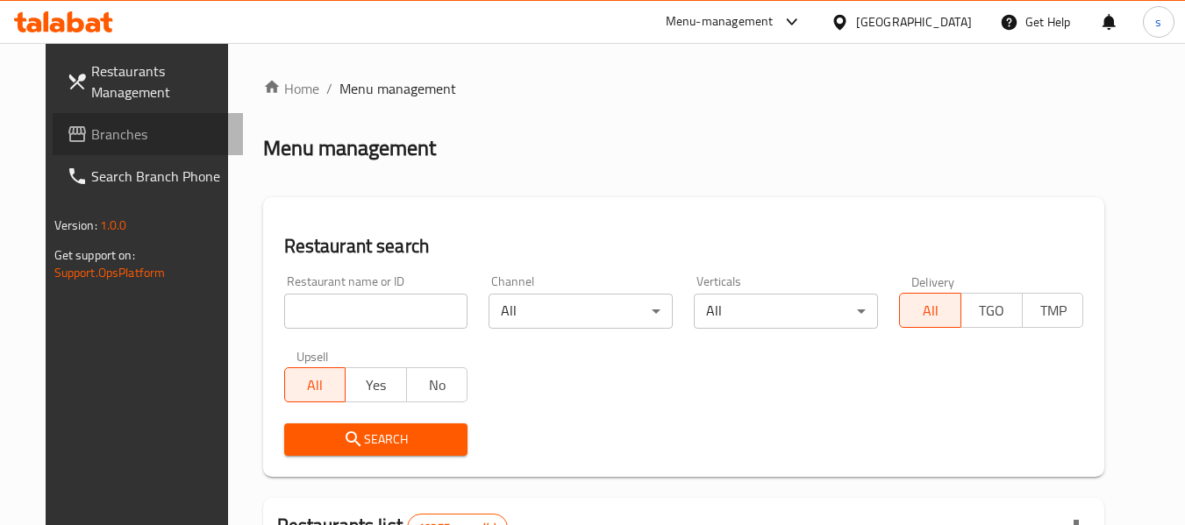
click at [91, 128] on span "Branches" at bounding box center [160, 134] width 139 height 21
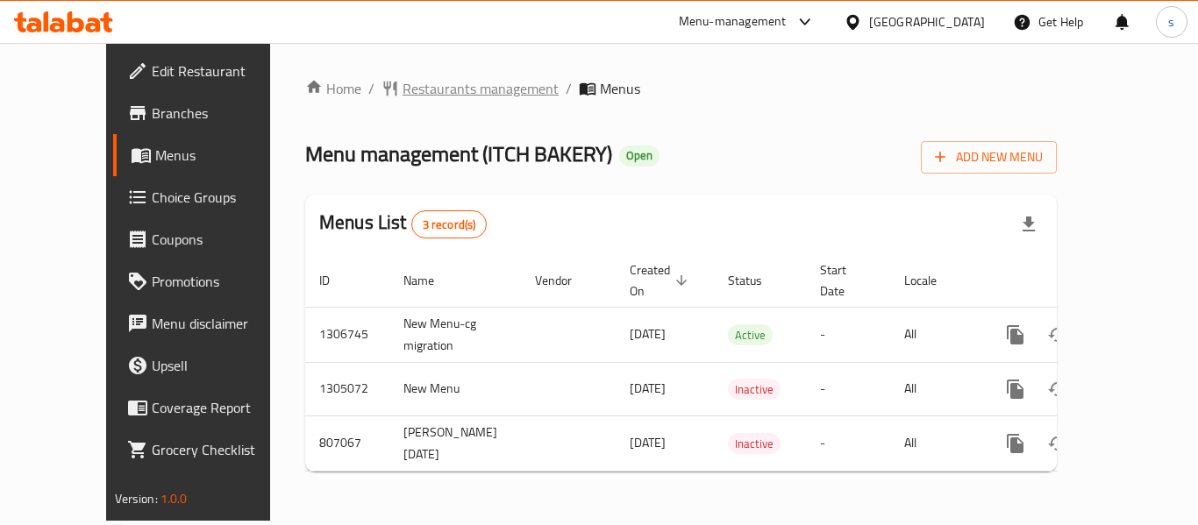
click at [416, 84] on span "Restaurants management" at bounding box center [480, 88] width 156 height 21
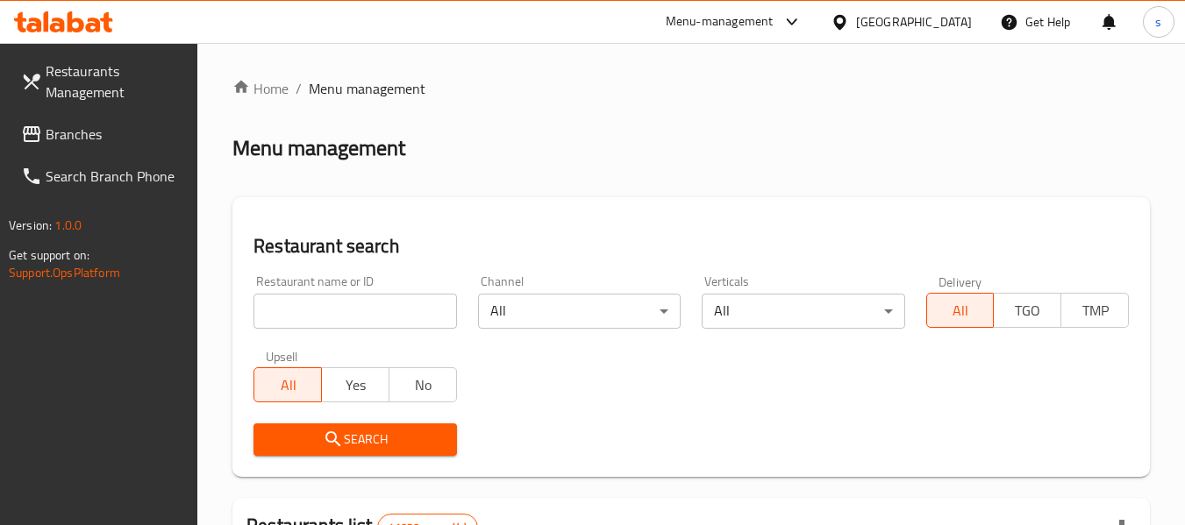
click at [82, 135] on span "Branches" at bounding box center [115, 134] width 139 height 21
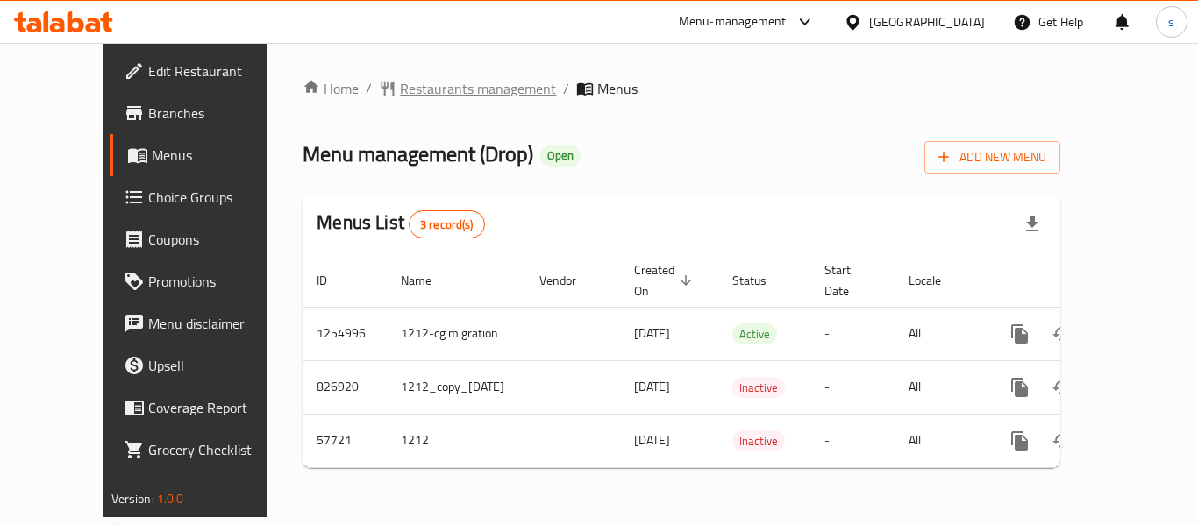
click at [423, 89] on span "Restaurants management" at bounding box center [478, 88] width 156 height 21
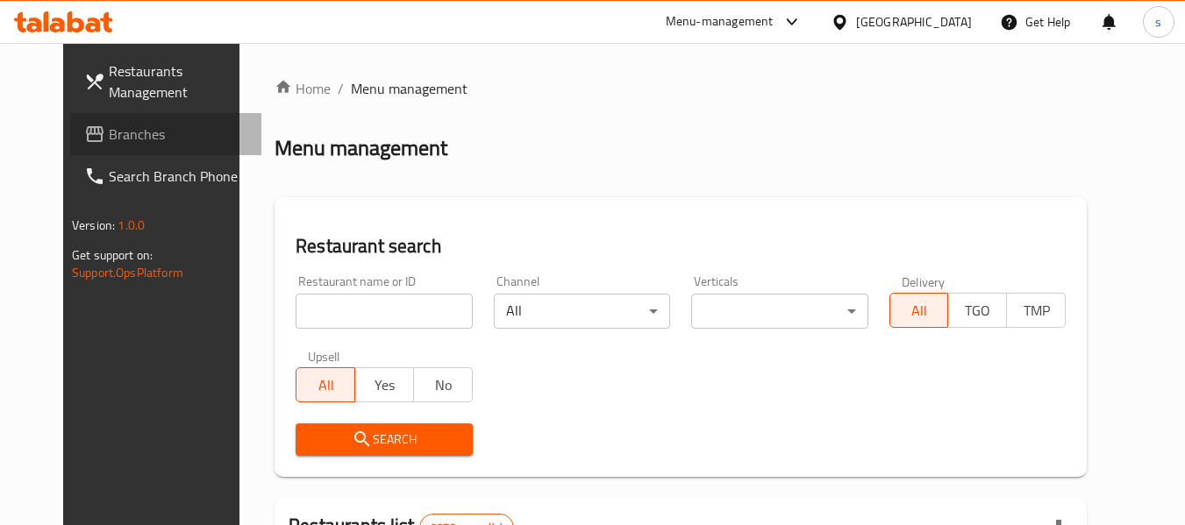
click at [109, 133] on span "Branches" at bounding box center [178, 134] width 139 height 21
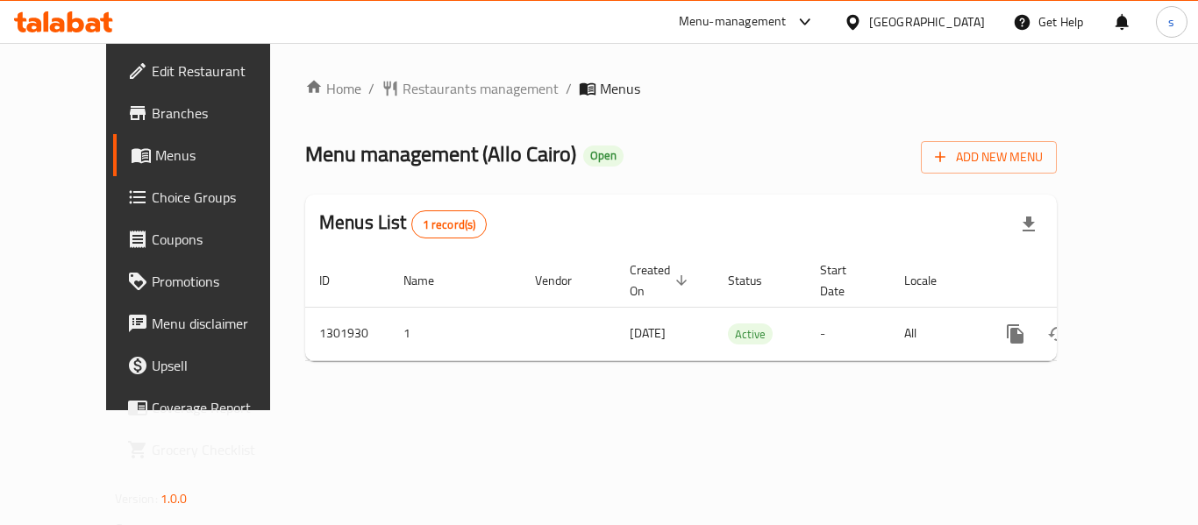
click at [459, 104] on div "Home / Restaurants management / Menus Menu management ( Allo Cairo ) Open Add N…" at bounding box center [680, 226] width 751 height 297
click at [405, 98] on span "Restaurants management" at bounding box center [480, 88] width 156 height 21
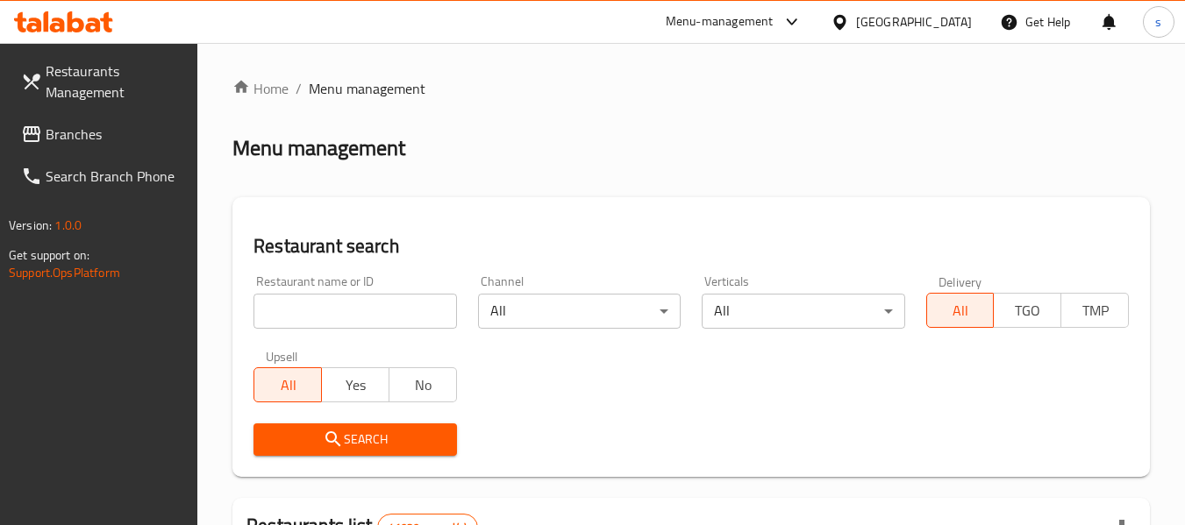
click at [56, 136] on span "Branches" at bounding box center [115, 134] width 139 height 21
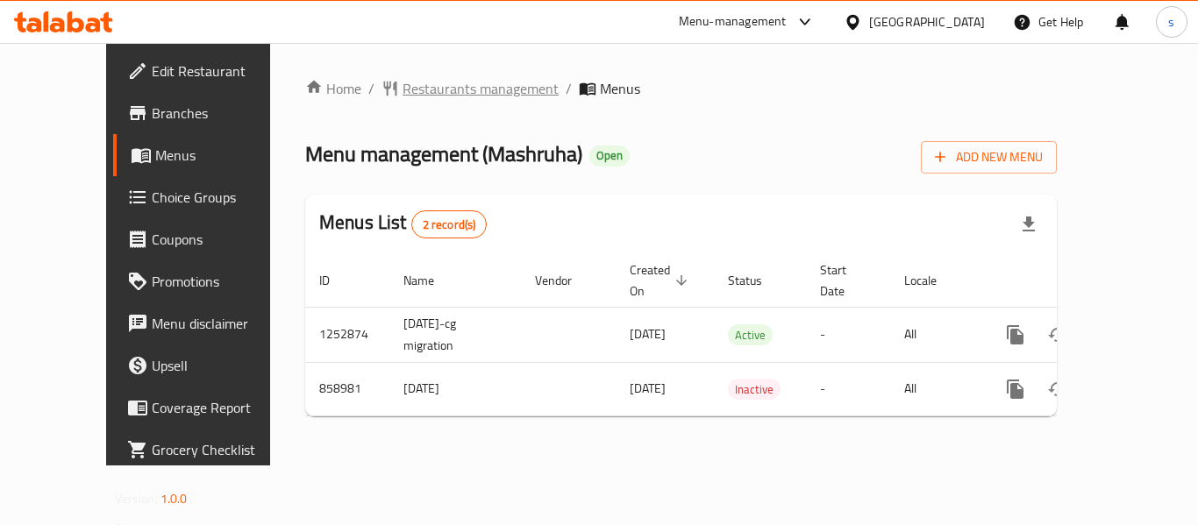
click at [432, 78] on span "Restaurants management" at bounding box center [480, 88] width 156 height 21
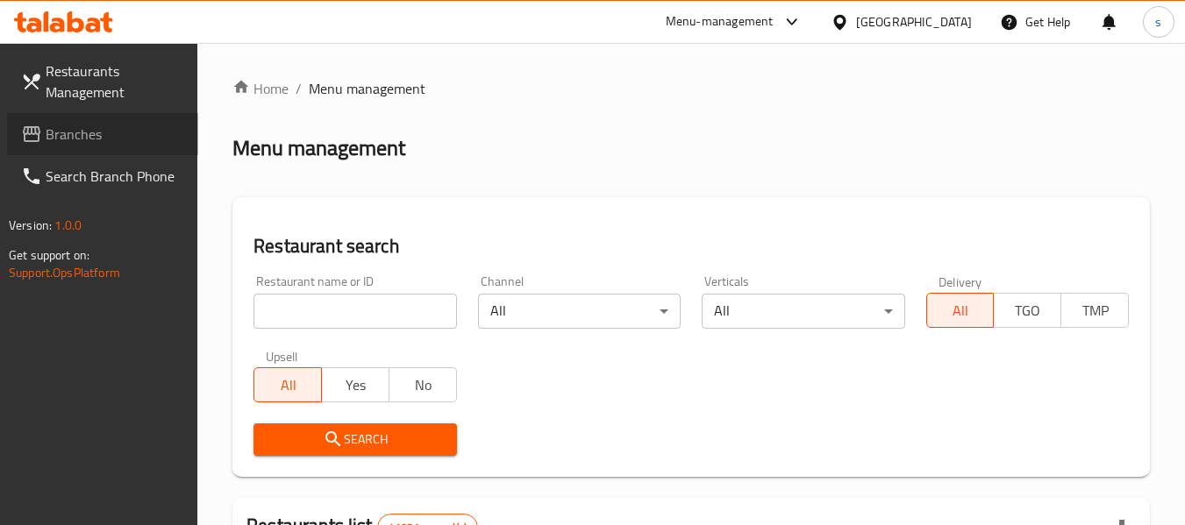
click at [88, 127] on span "Branches" at bounding box center [115, 134] width 139 height 21
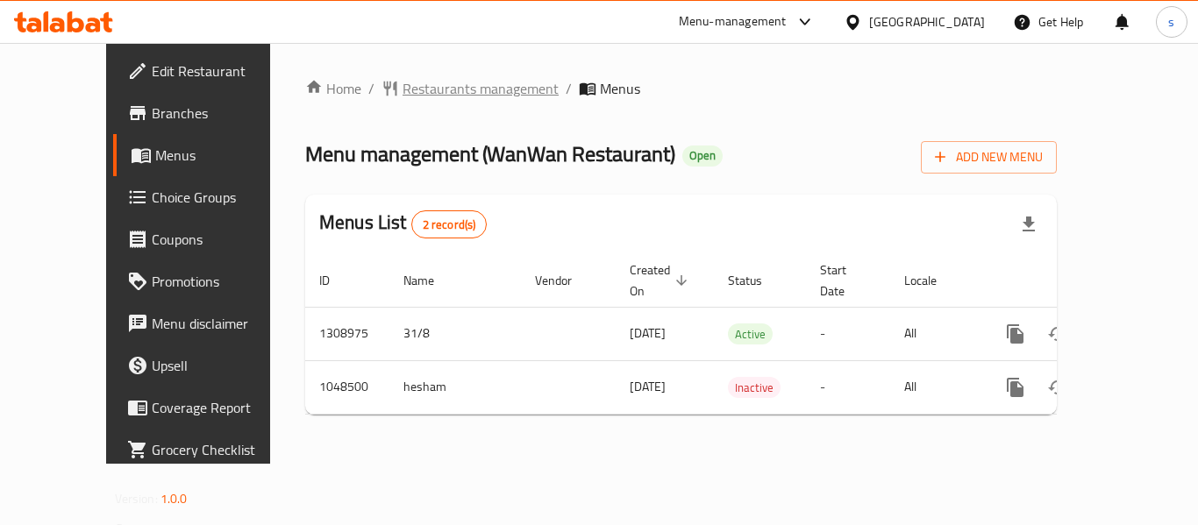
click at [443, 81] on span "Restaurants management" at bounding box center [480, 88] width 156 height 21
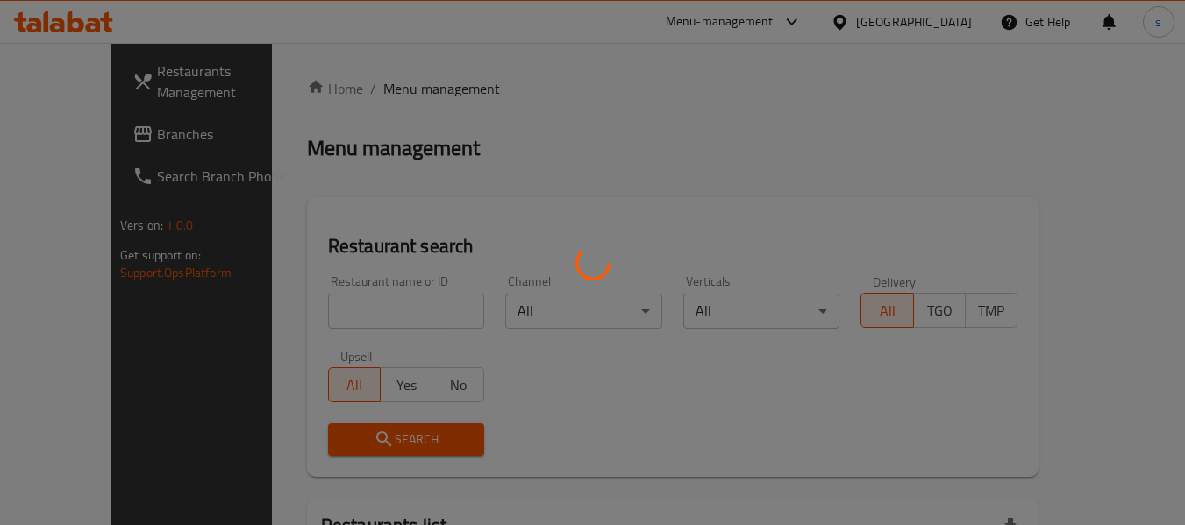
click at [83, 135] on div at bounding box center [592, 262] width 1185 height 525
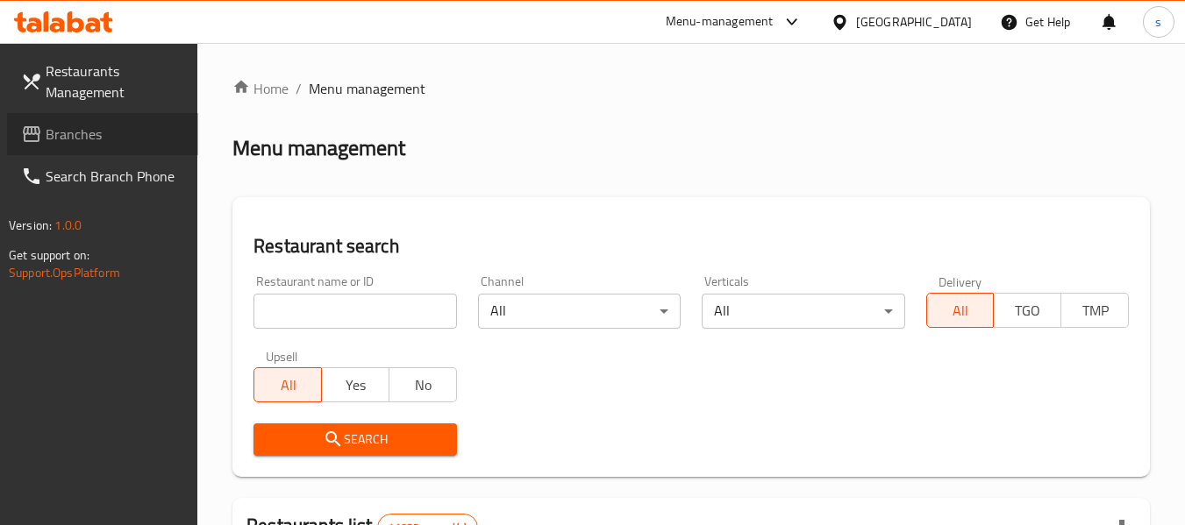
click at [84, 136] on span "Branches" at bounding box center [115, 134] width 139 height 21
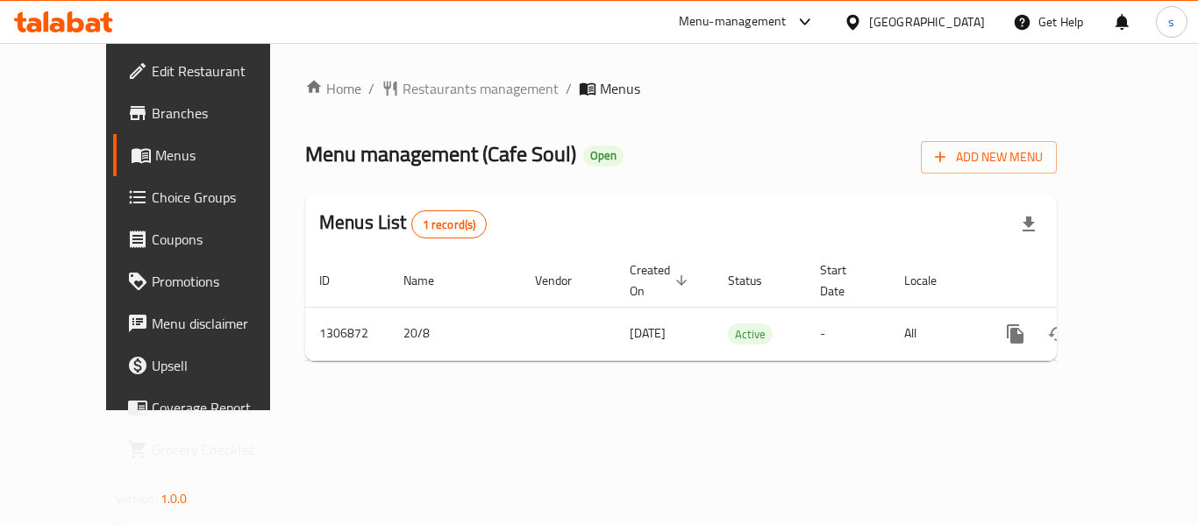
click at [1048, 93] on ol "Home / Restaurants management / Menus" at bounding box center [680, 88] width 751 height 21
click at [418, 79] on span "Restaurants management" at bounding box center [480, 88] width 156 height 21
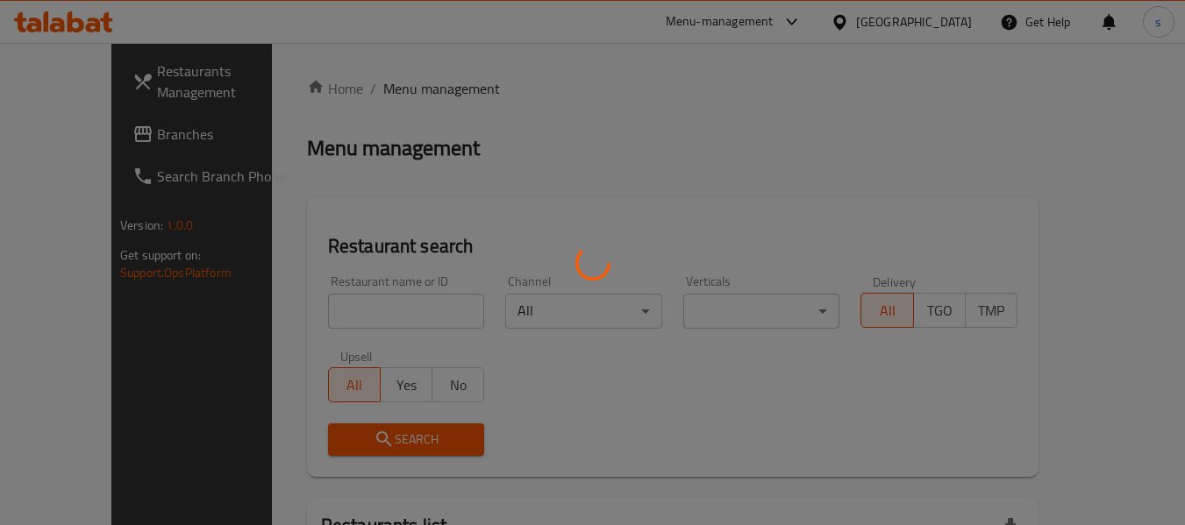
click at [419, 82] on div at bounding box center [592, 262] width 1185 height 525
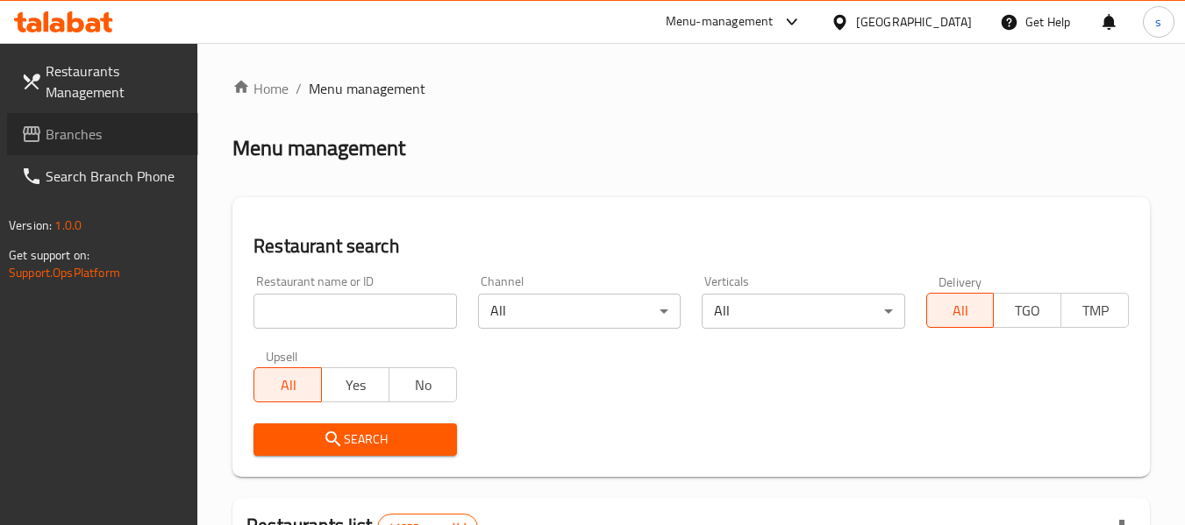
click at [85, 138] on span "Branches" at bounding box center [115, 134] width 139 height 21
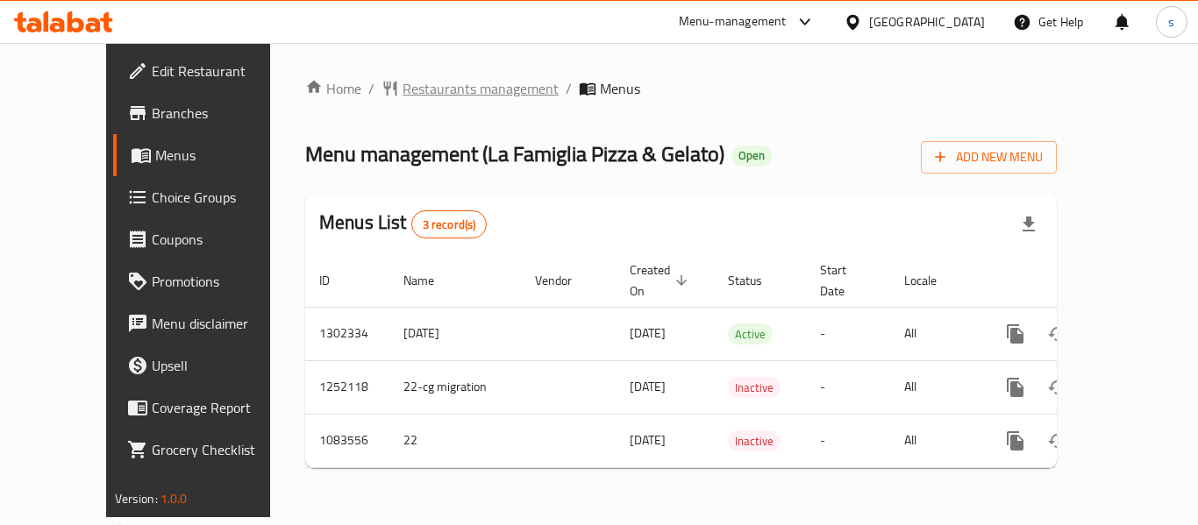
click at [459, 83] on span "Restaurants management" at bounding box center [480, 88] width 156 height 21
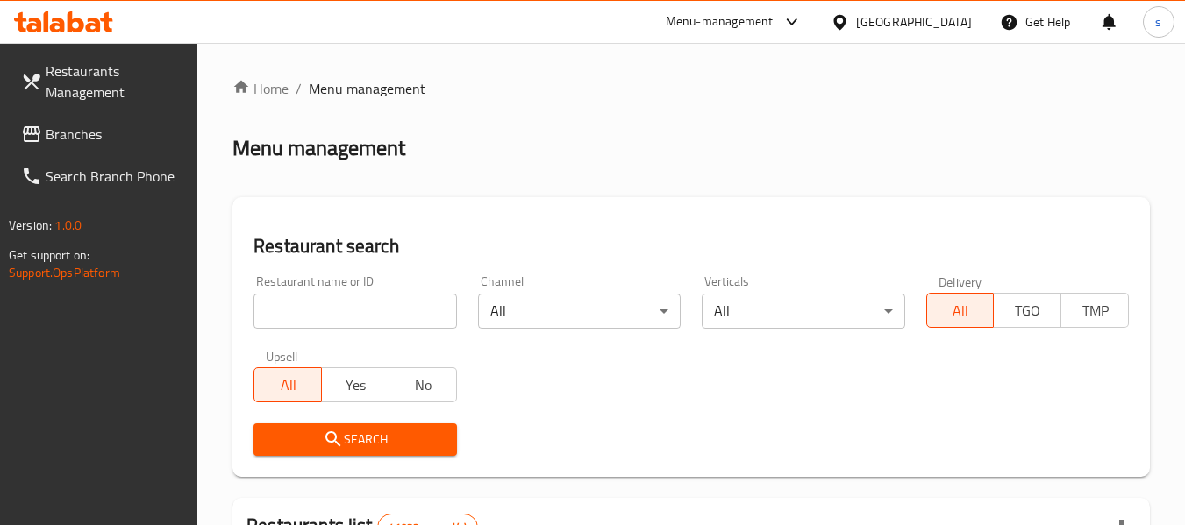
click at [87, 143] on span "Branches" at bounding box center [115, 134] width 139 height 21
